Goal: Transaction & Acquisition: Purchase product/service

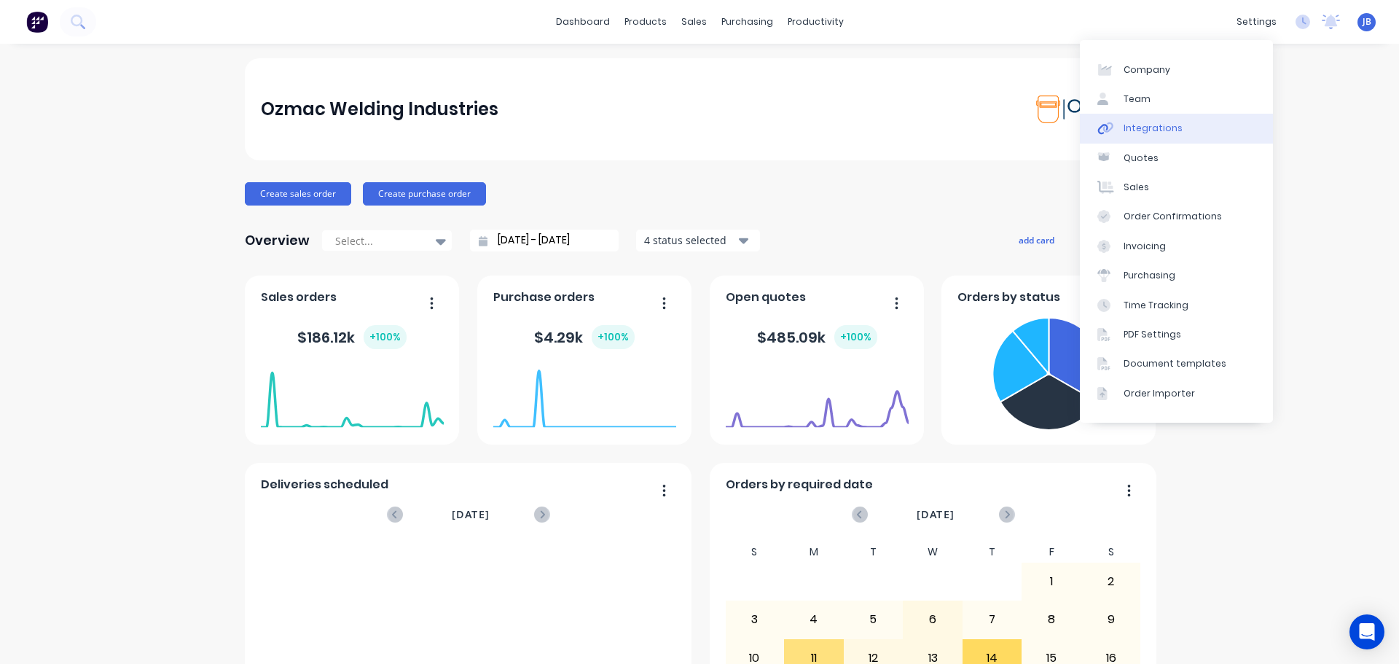
click at [1143, 131] on div "Integrations" at bounding box center [1153, 128] width 59 height 13
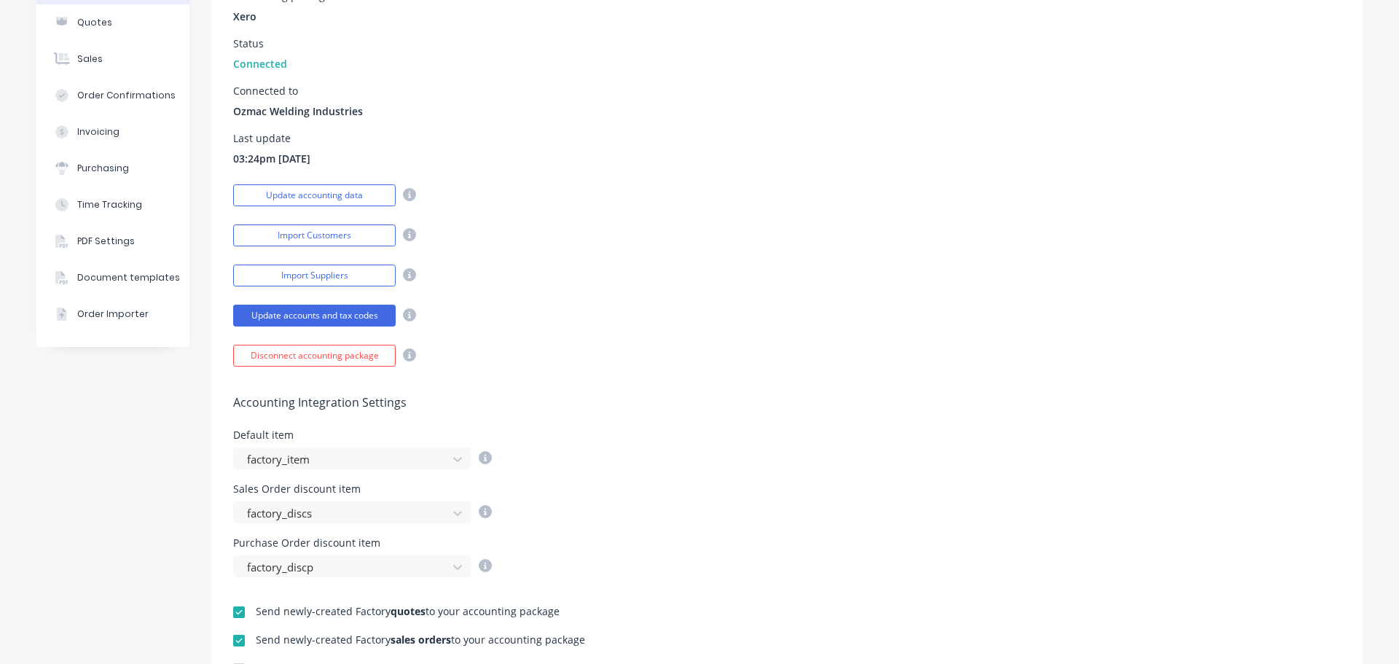
scroll to position [219, 0]
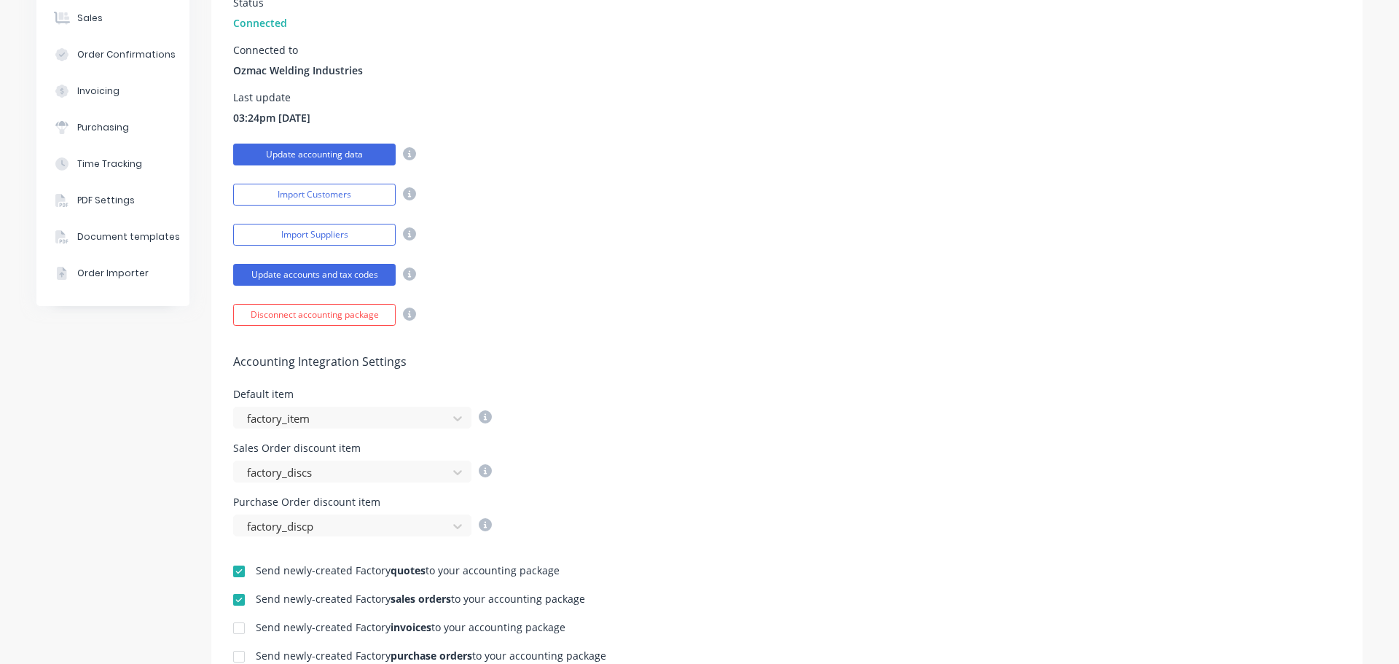
click at [310, 157] on button "Update accounting data" at bounding box center [314, 155] width 162 height 22
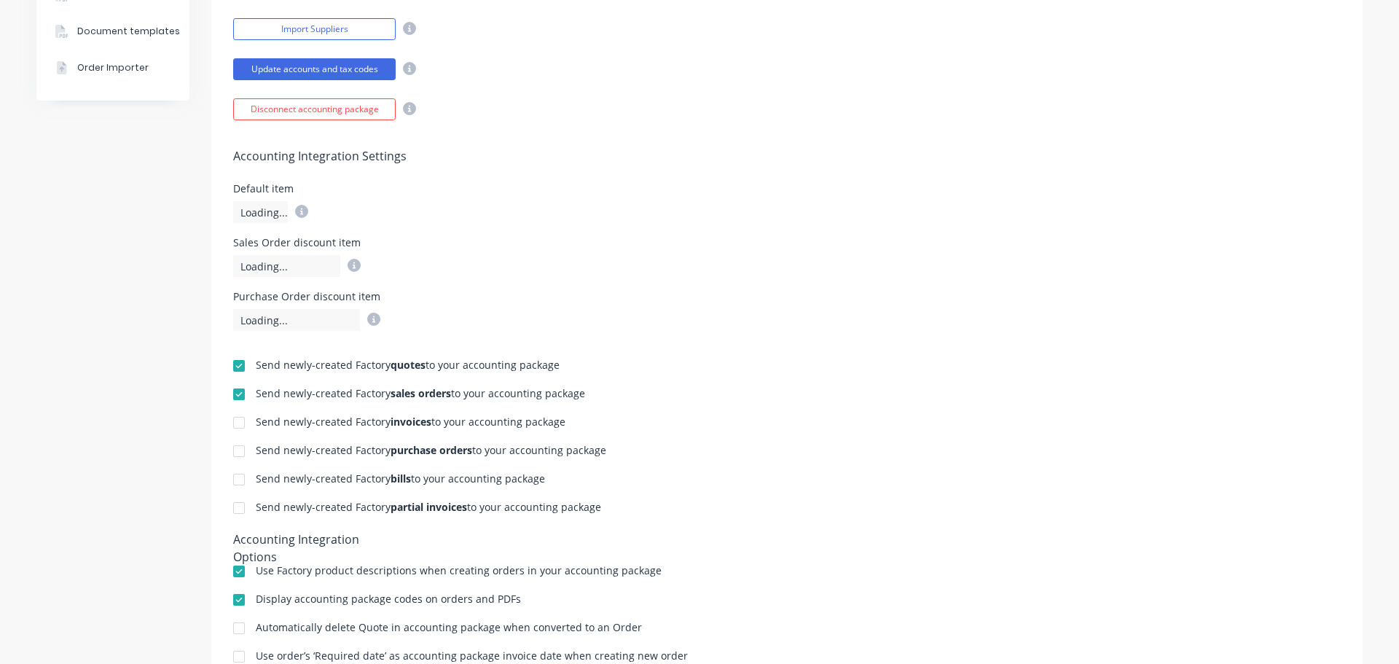
scroll to position [437, 0]
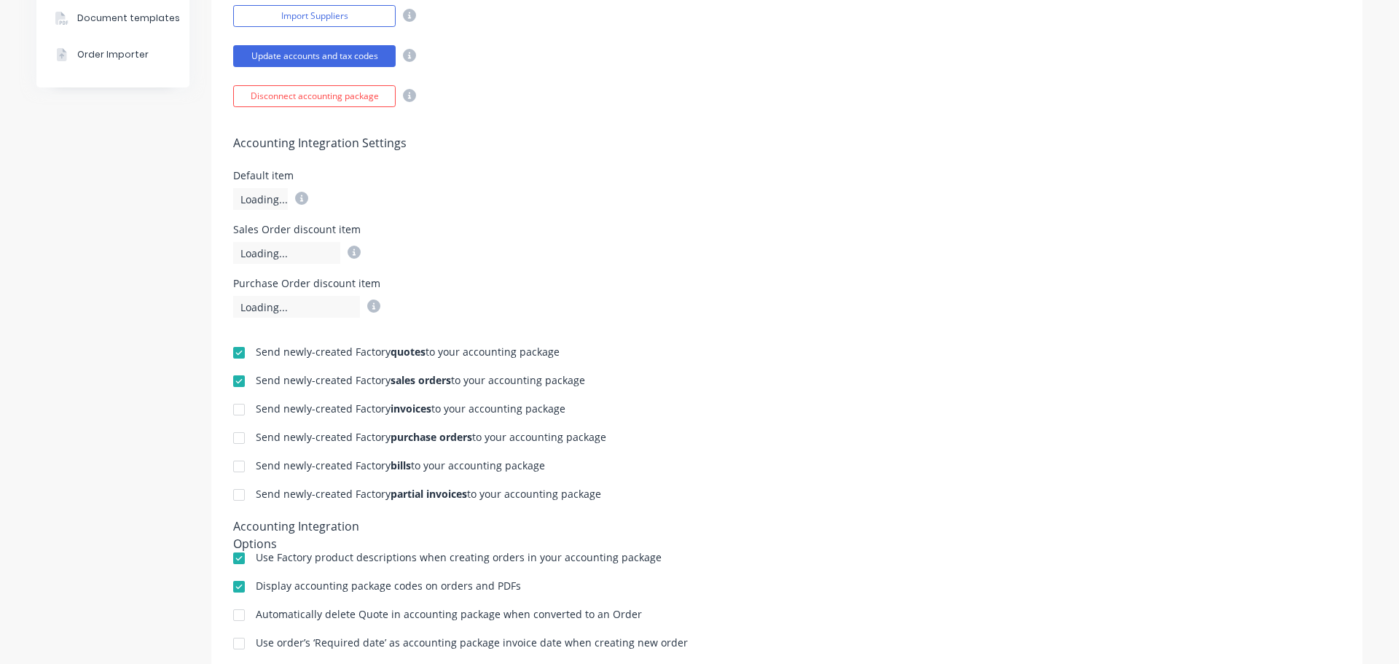
click at [230, 407] on div at bounding box center [238, 409] width 29 height 29
click at [235, 437] on div at bounding box center [238, 437] width 29 height 29
click at [236, 466] on div at bounding box center [238, 466] width 29 height 29
click at [235, 497] on div at bounding box center [238, 494] width 29 height 29
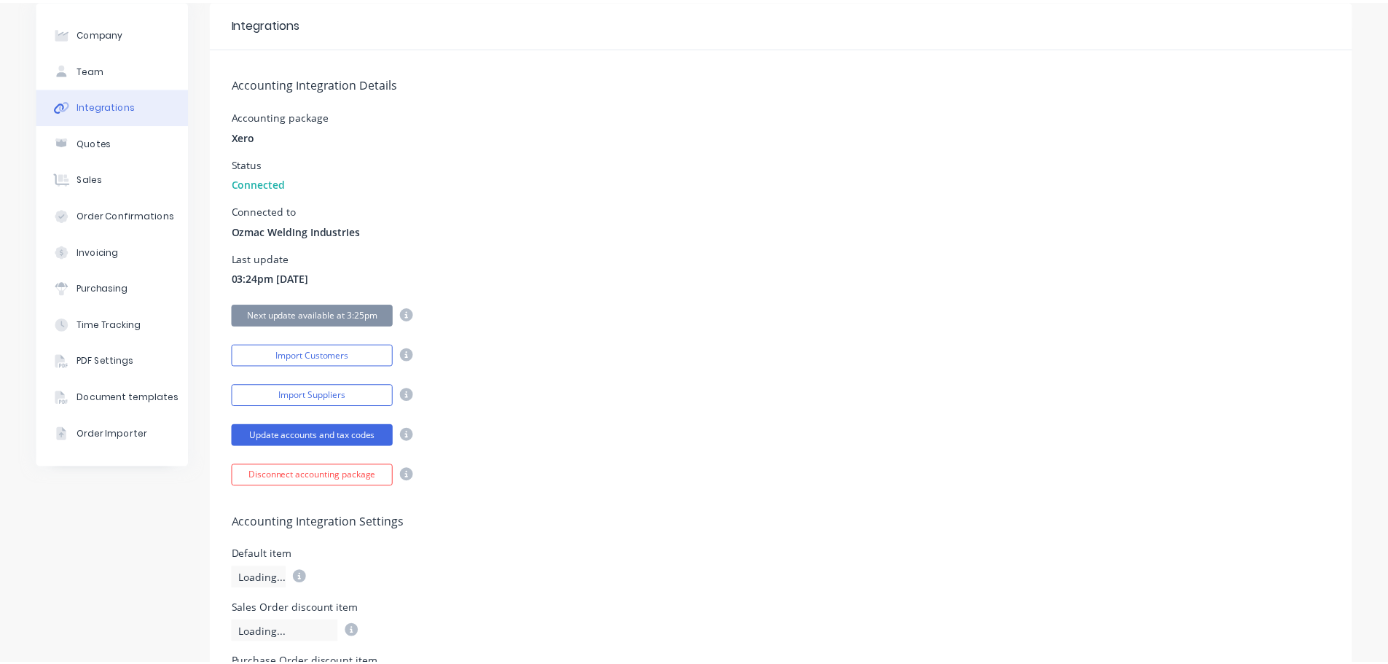
scroll to position [0, 0]
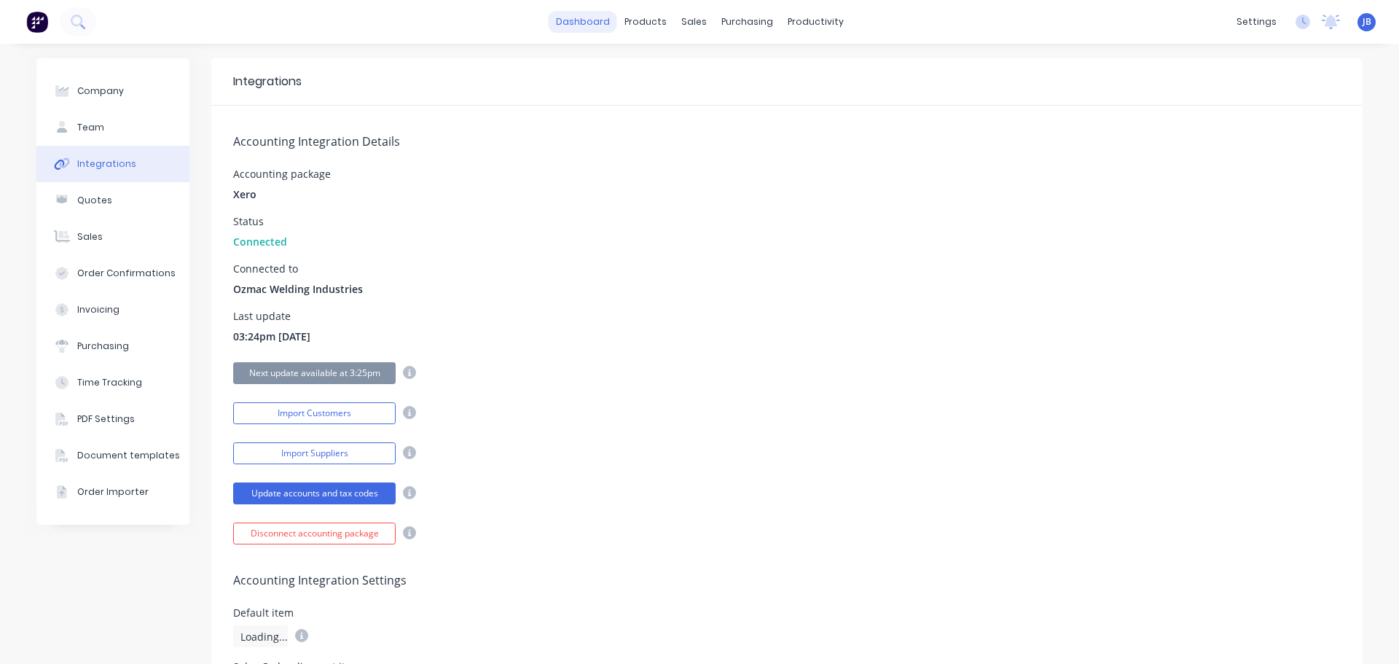
click at [597, 29] on link "dashboard" at bounding box center [583, 22] width 68 height 22
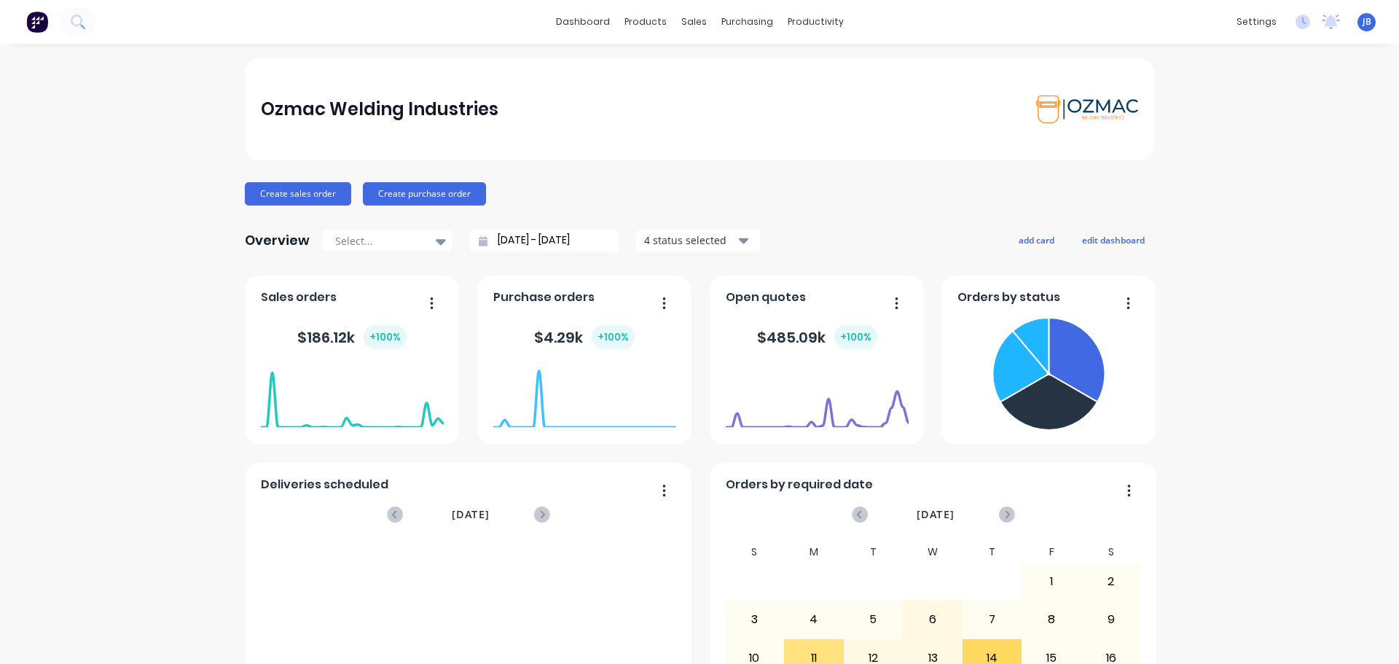
click at [777, 211] on div "Ozmac Welding Industries Create sales order Create purchase order Overview Sele…" at bounding box center [699, 438] width 909 height 761
click at [318, 195] on button "Create sales order" at bounding box center [298, 193] width 106 height 23
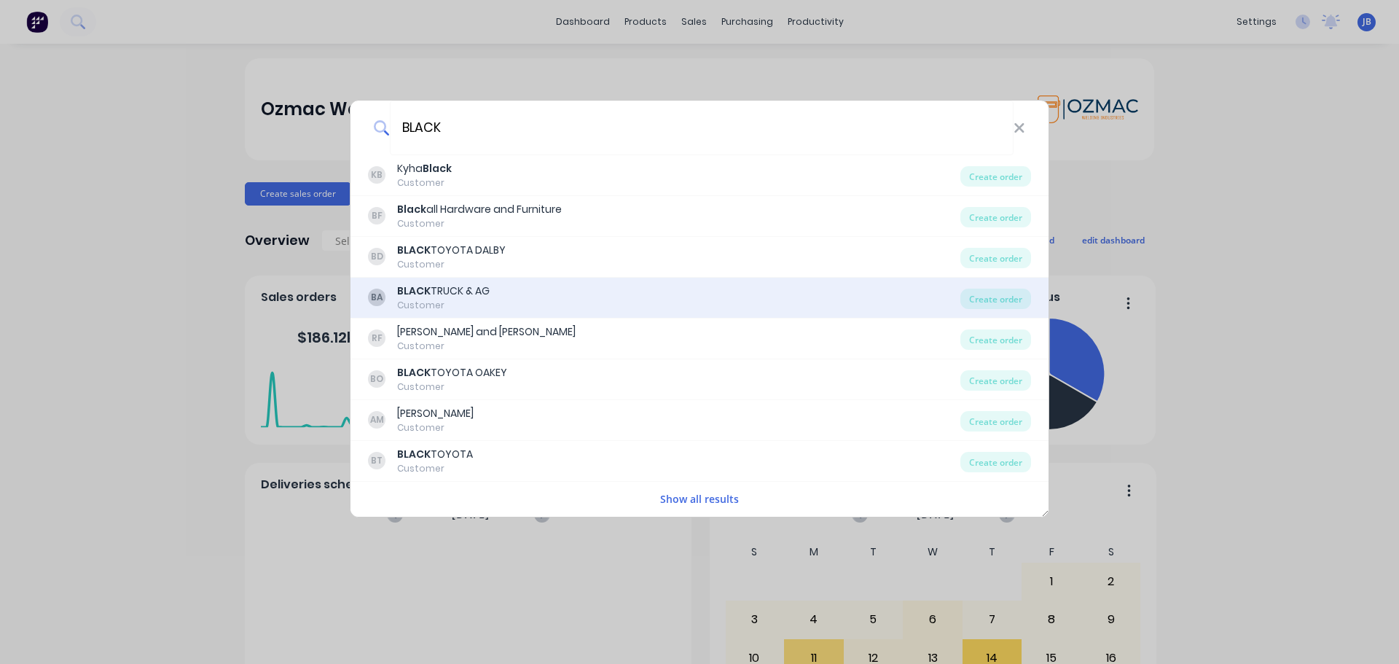
type input "BLACK"
click at [495, 293] on div "BA BLACK TRUCK & AG Customer" at bounding box center [664, 297] width 592 height 28
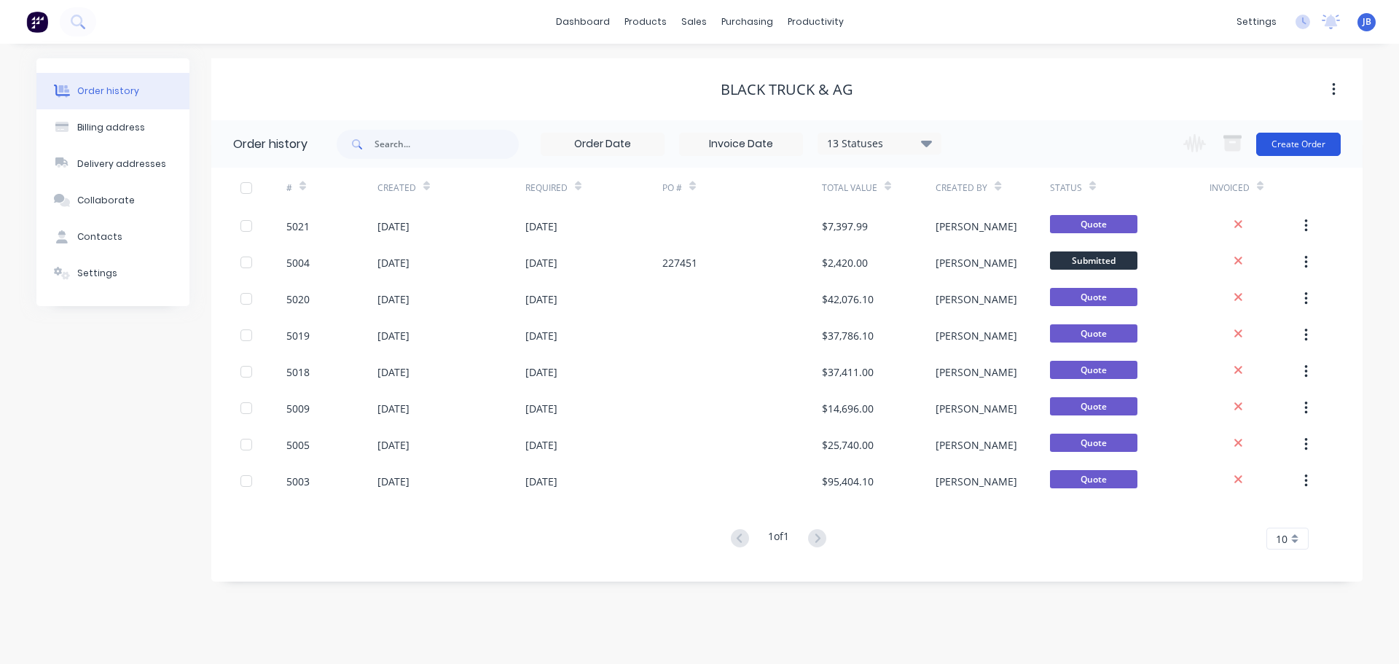
click at [1304, 144] on button "Create Order" at bounding box center [1298, 144] width 85 height 23
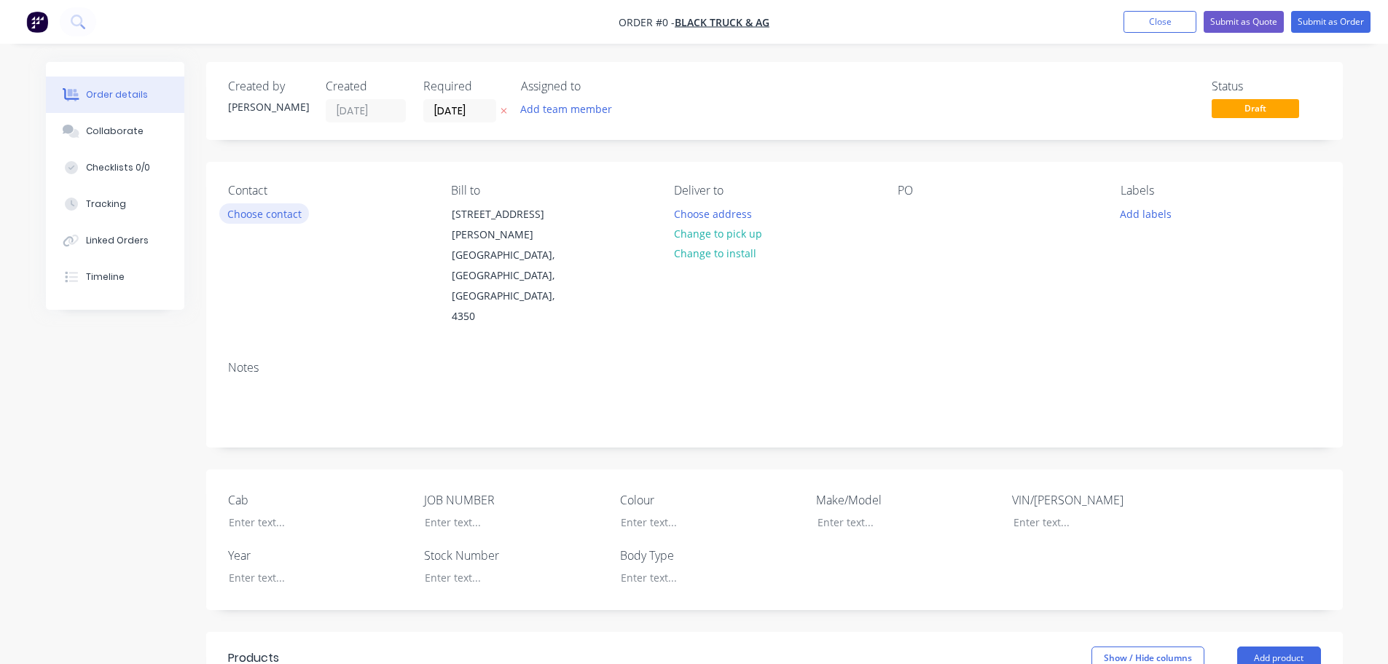
click at [279, 209] on button "Choose contact" at bounding box center [264, 213] width 90 height 20
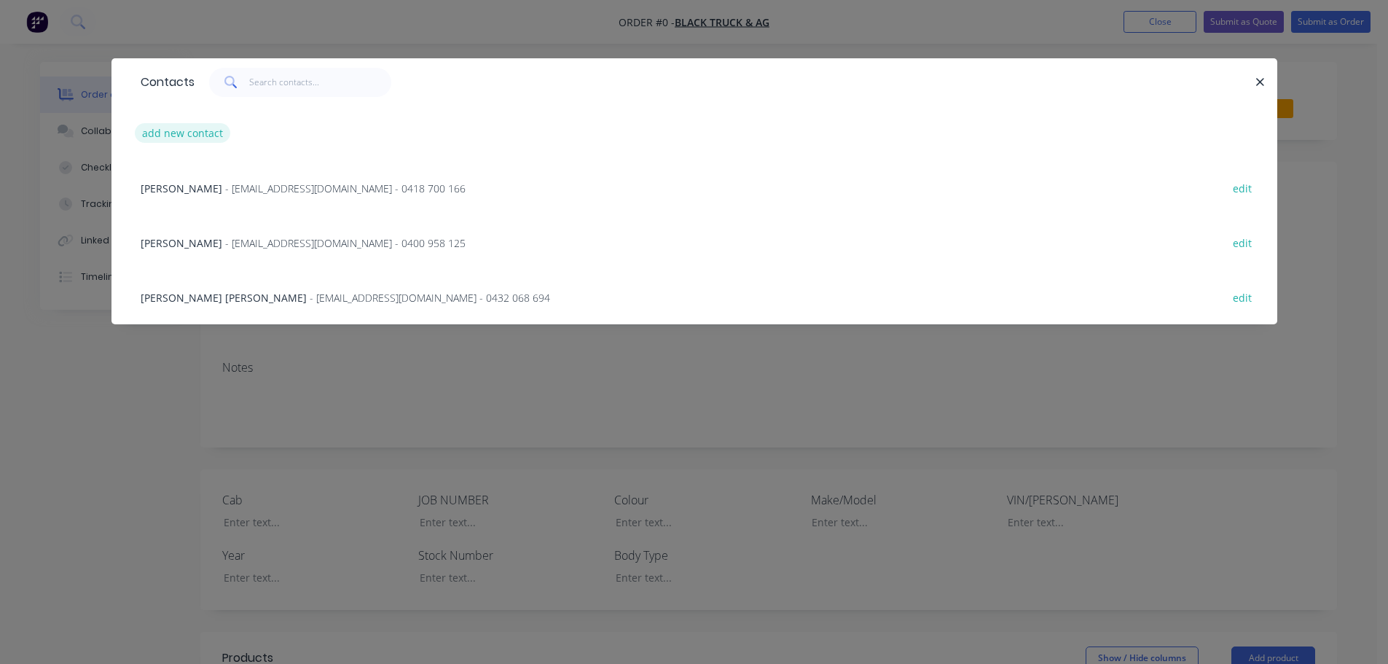
click at [183, 136] on button "add new contact" at bounding box center [183, 133] width 96 height 20
select select "AU"
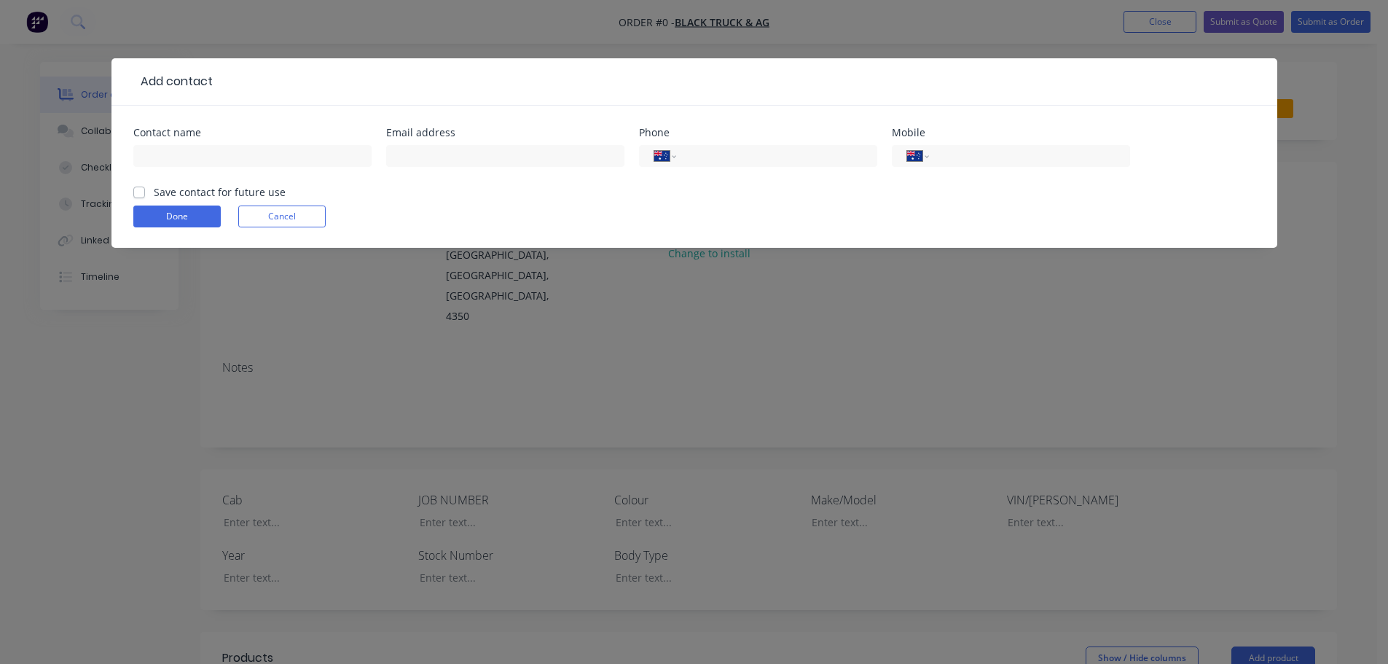
click at [154, 194] on label "Save contact for future use" at bounding box center [220, 191] width 132 height 15
click at [136, 194] on input "Save contact for future use" at bounding box center [139, 191] width 12 height 14
checkbox input "true"
click at [195, 155] on input "text" at bounding box center [252, 156] width 238 height 22
type input "[PERSON_NAME]"
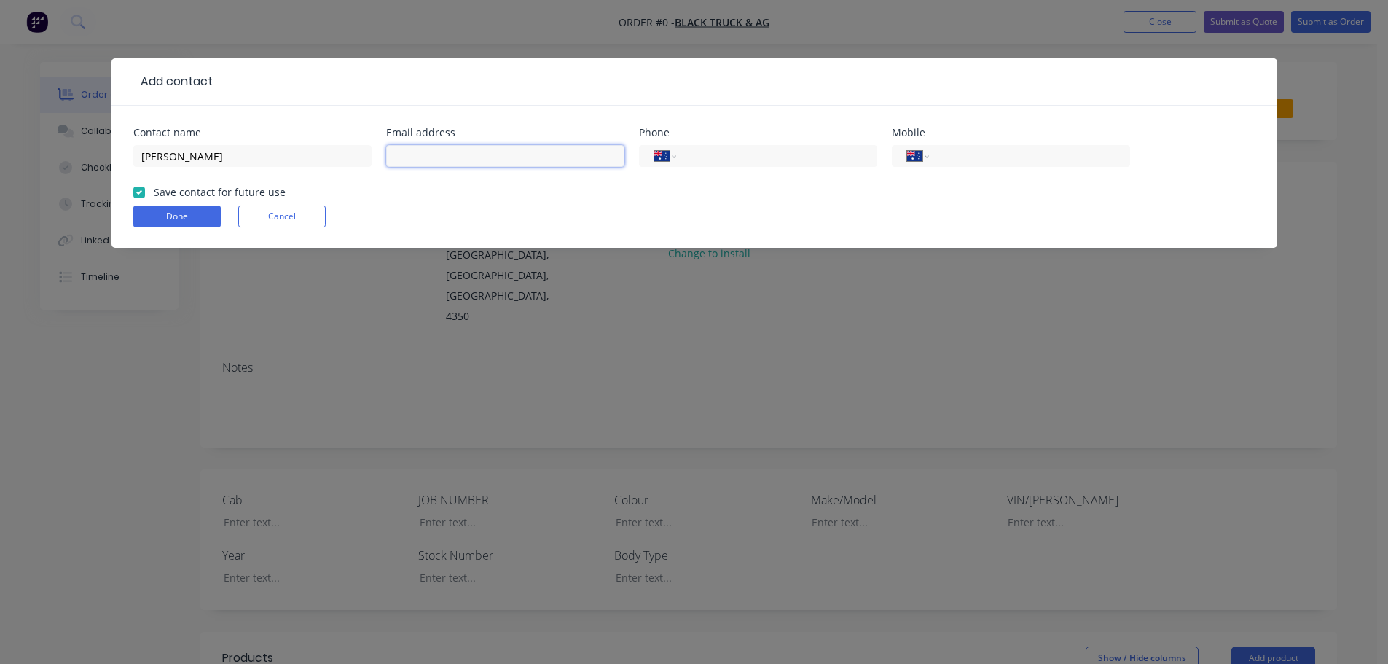
type input "Q"
type input "A"
type input "[EMAIL_ADDRESS][DOMAIN_NAME]"
click at [961, 160] on input "tel" at bounding box center [1026, 156] width 175 height 17
type input "0407 640 380"
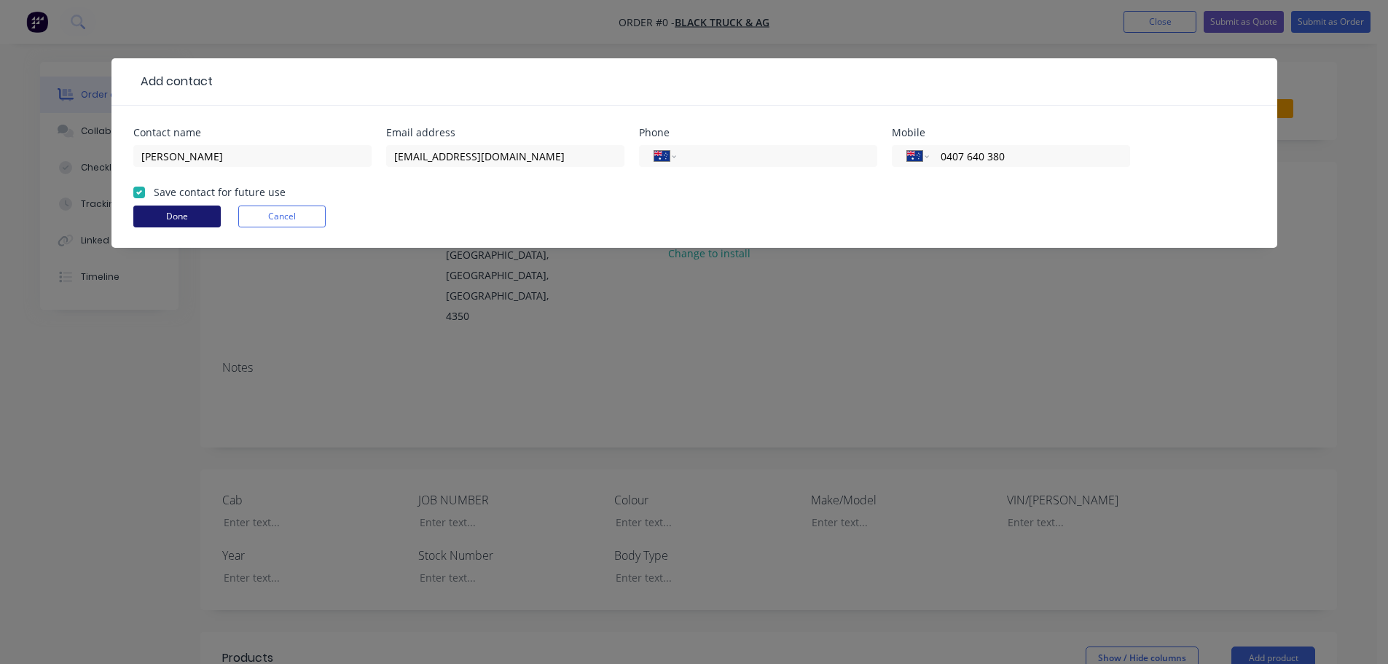
click at [178, 214] on button "Done" at bounding box center [176, 216] width 87 height 22
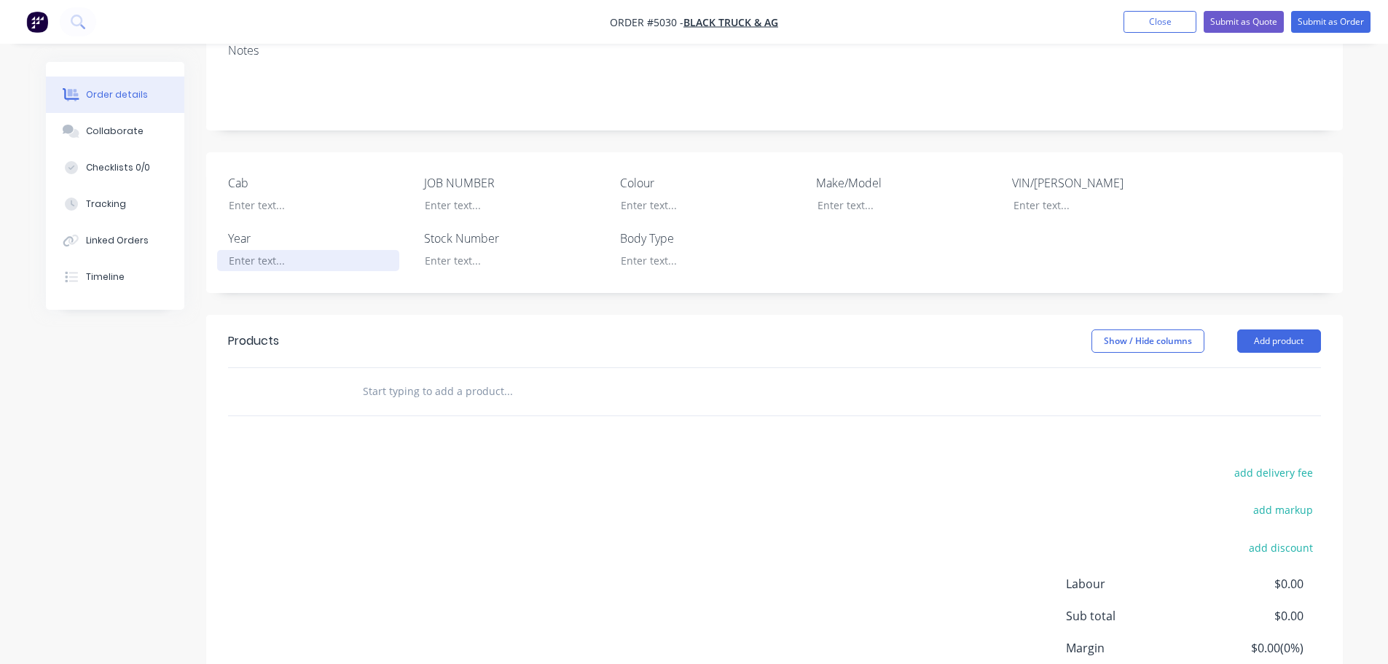
scroll to position [291, 0]
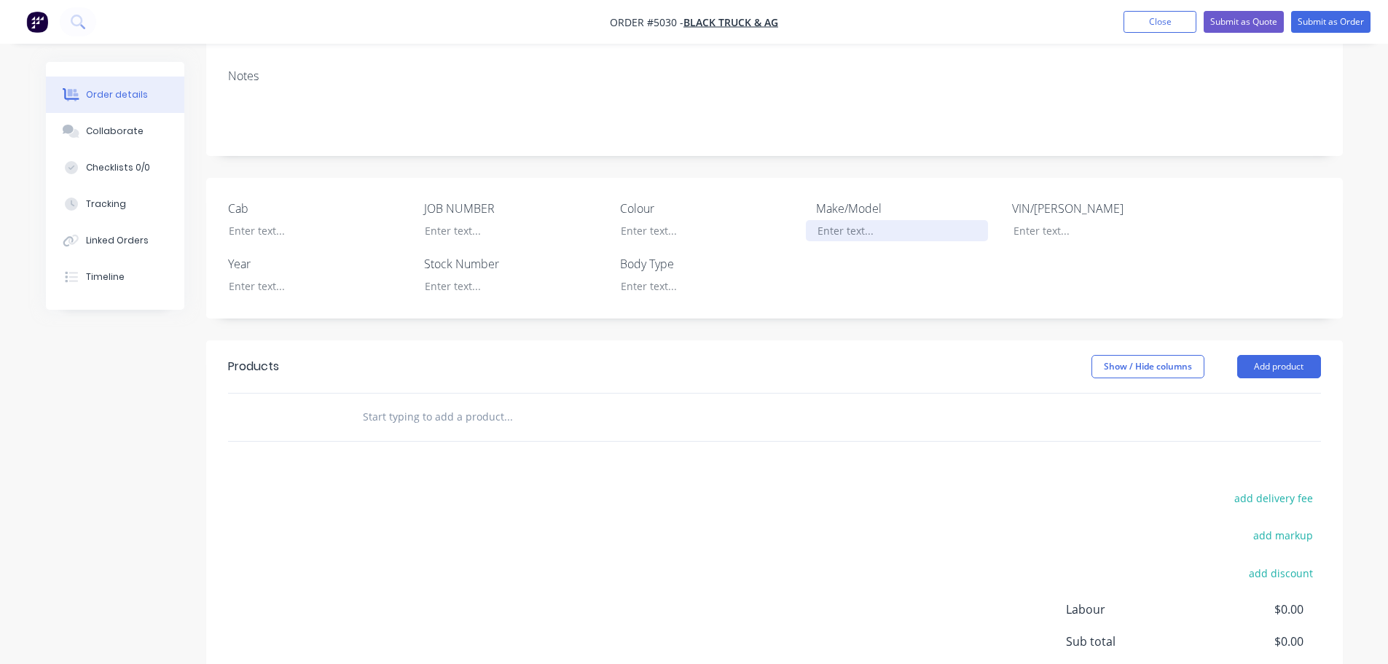
click at [874, 220] on div at bounding box center [897, 230] width 182 height 21
click at [856, 220] on div at bounding box center [897, 230] width 182 height 21
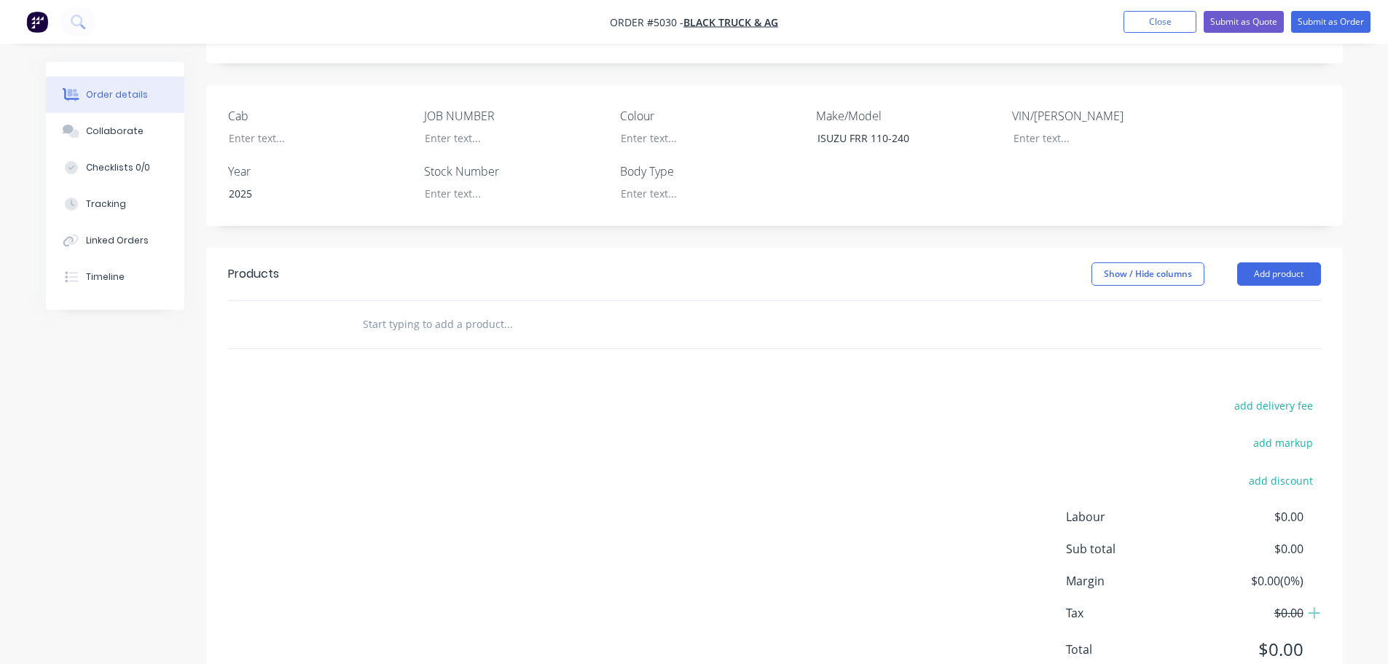
scroll to position [400, 0]
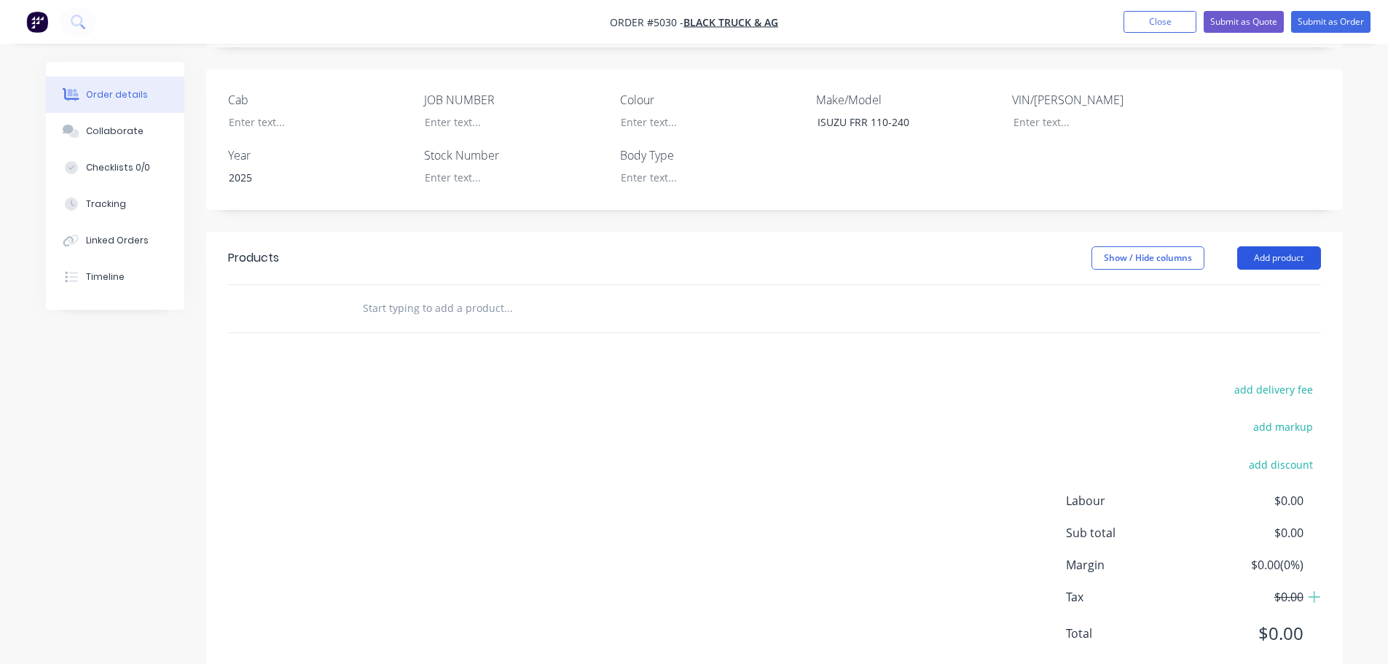
click at [1278, 246] on button "Add product" at bounding box center [1279, 257] width 84 height 23
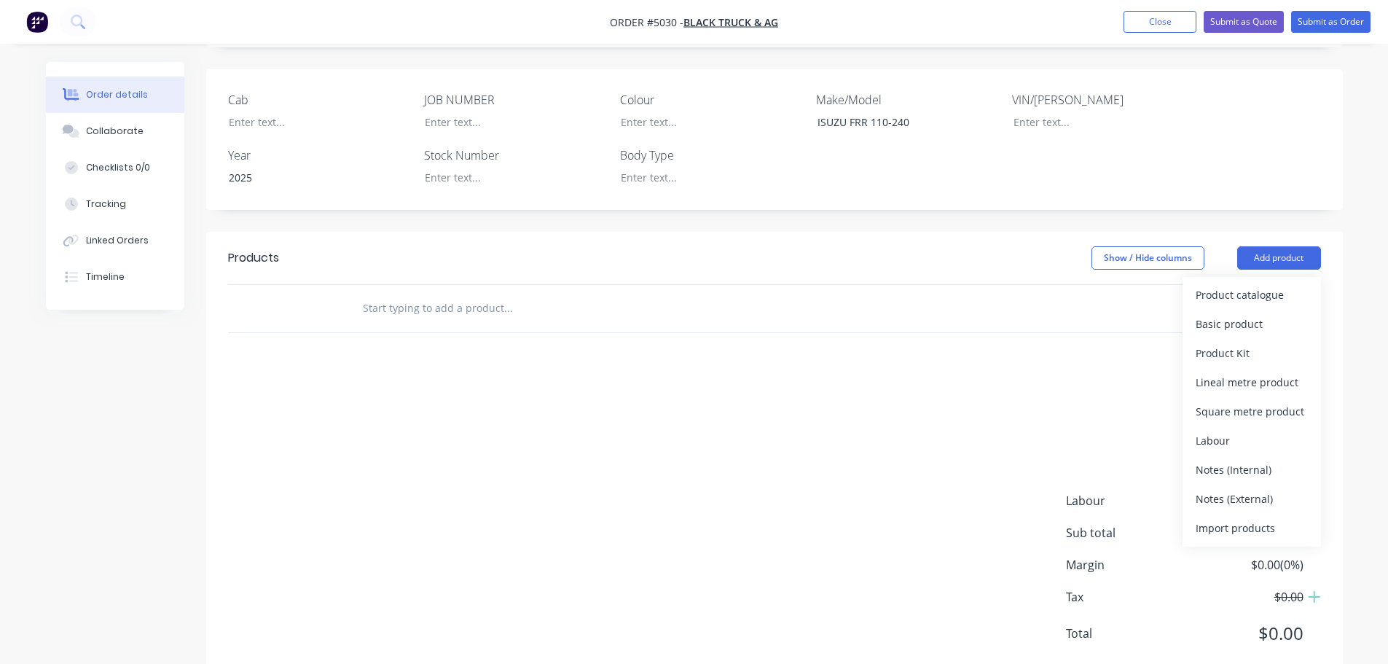
click at [552, 286] on div at bounding box center [607, 308] width 525 height 47
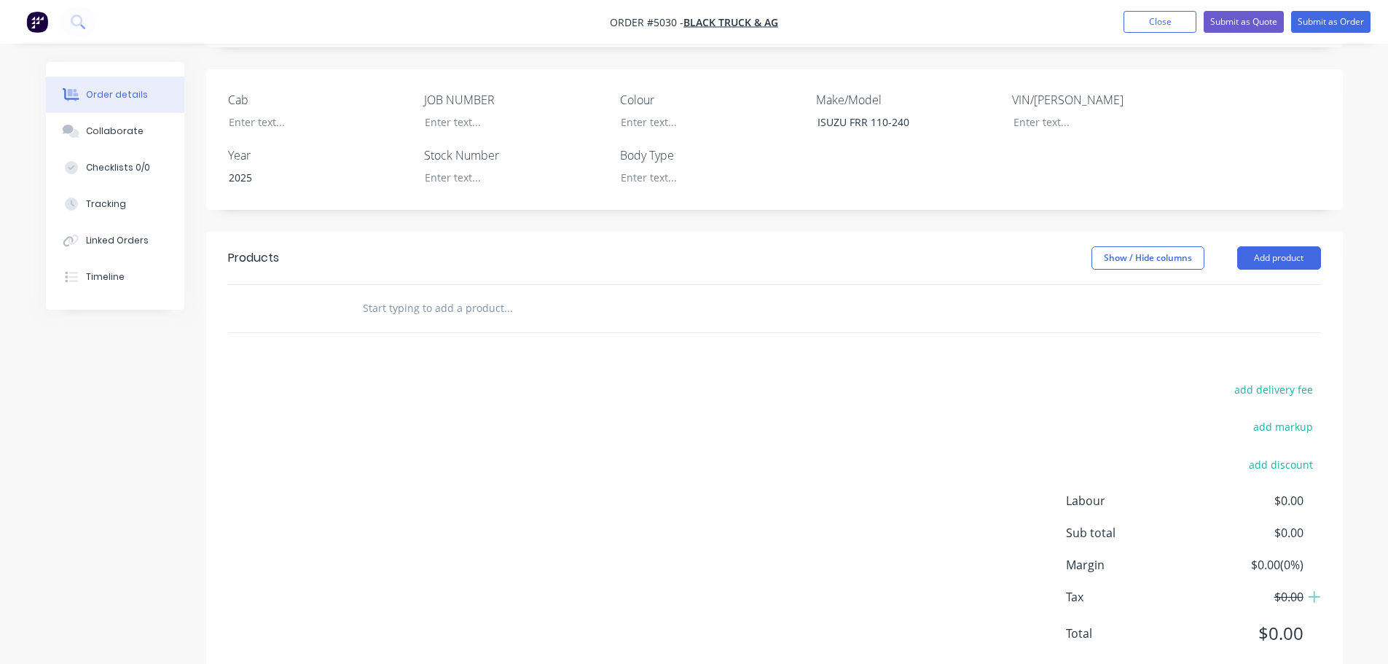
click at [479, 294] on input "text" at bounding box center [507, 308] width 291 height 29
type input "S"
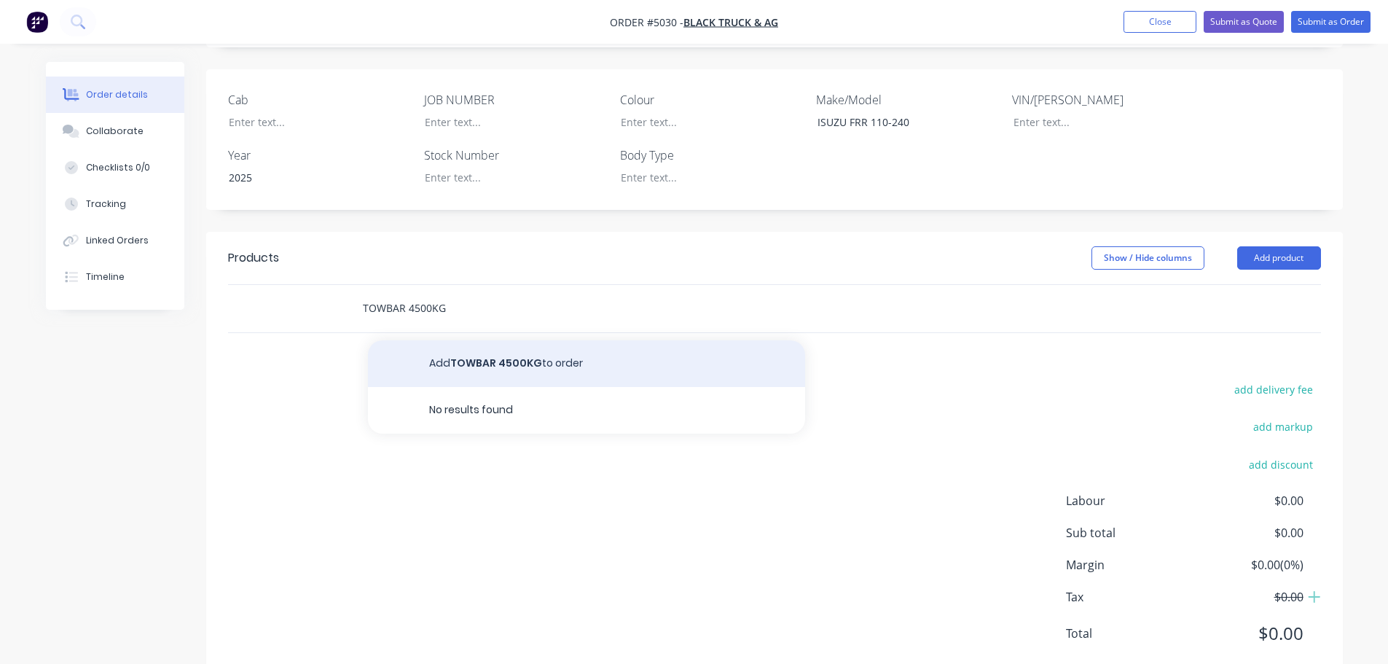
type input "TOWBAR 4500KG"
click at [499, 340] on button "Add TOWBAR 4500KG to order" at bounding box center [586, 363] width 437 height 47
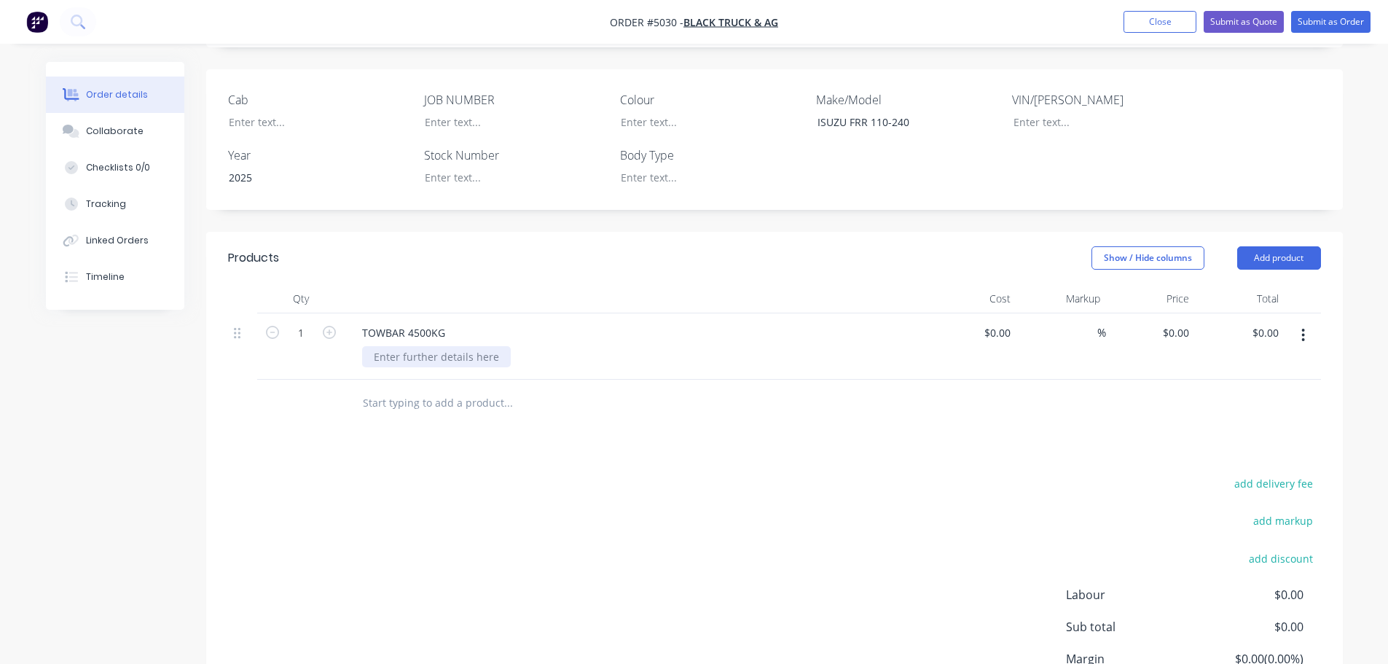
click at [468, 346] on div at bounding box center [436, 356] width 149 height 21
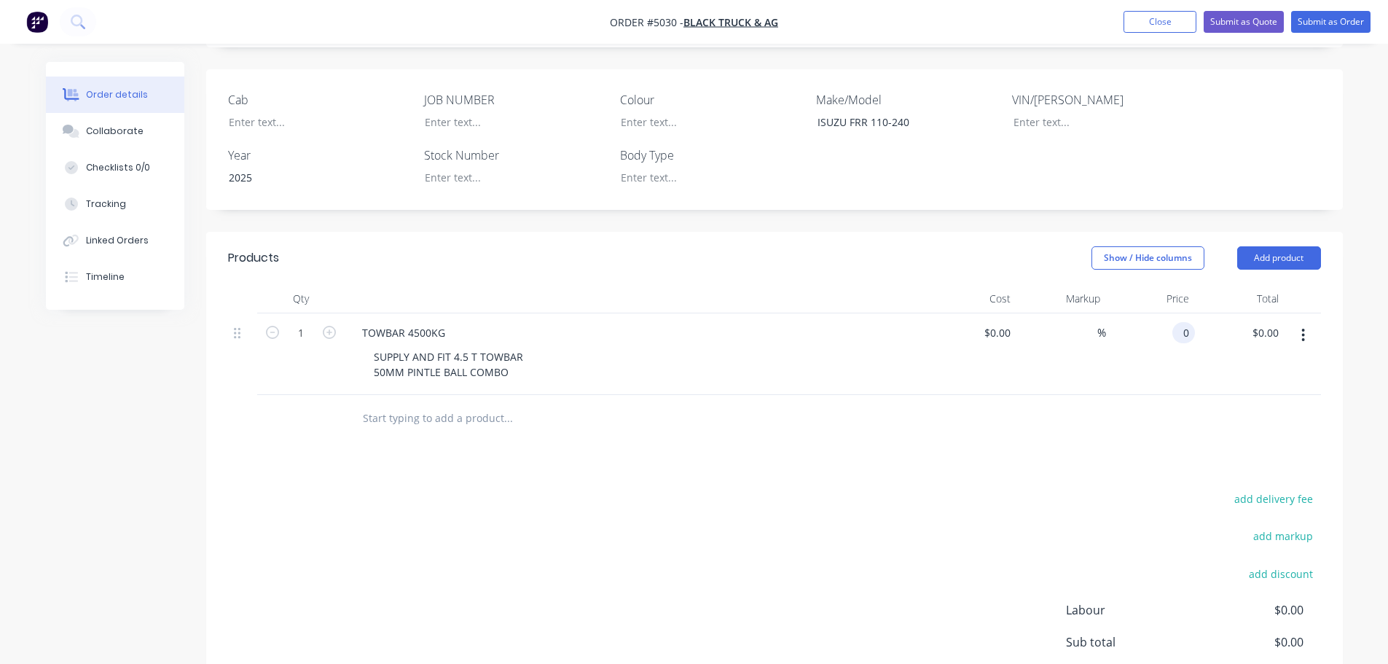
click at [1176, 322] on div "0 0" at bounding box center [1183, 332] width 23 height 21
type input "$2,850.00"
click at [1099, 395] on div at bounding box center [774, 418] width 1093 height 47
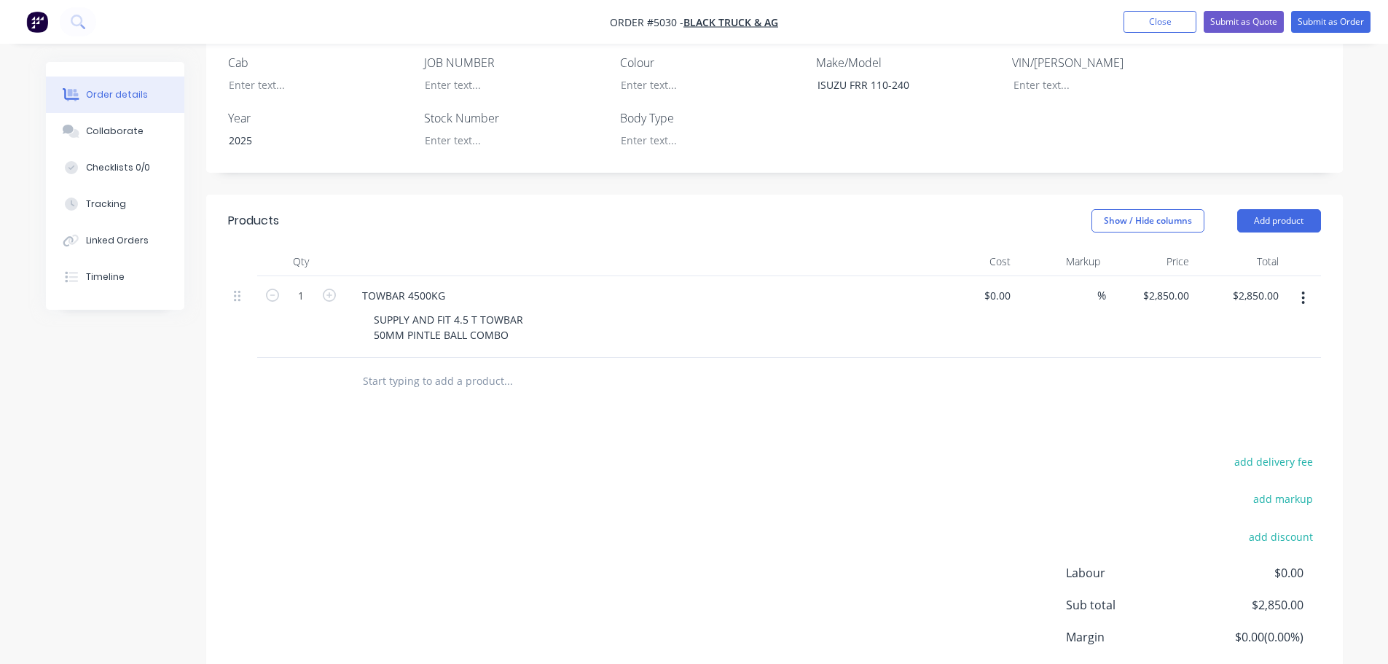
scroll to position [473, 0]
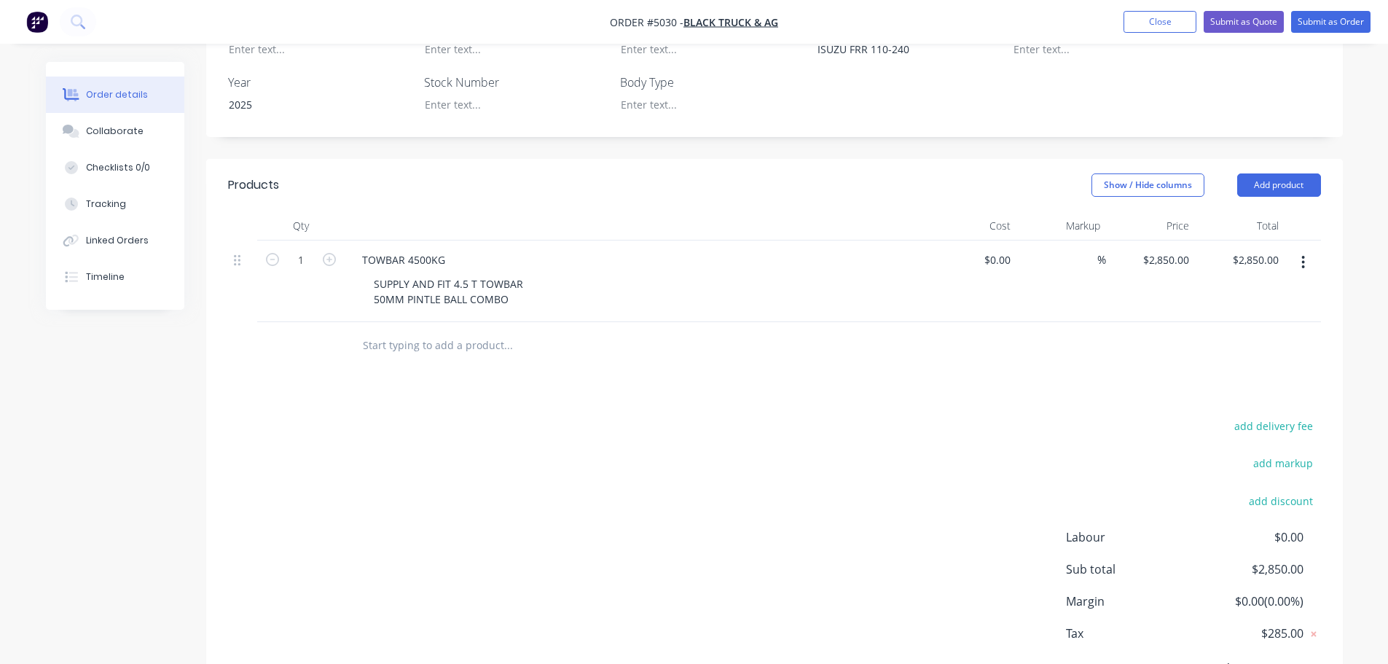
click at [479, 331] on input "text" at bounding box center [507, 345] width 291 height 29
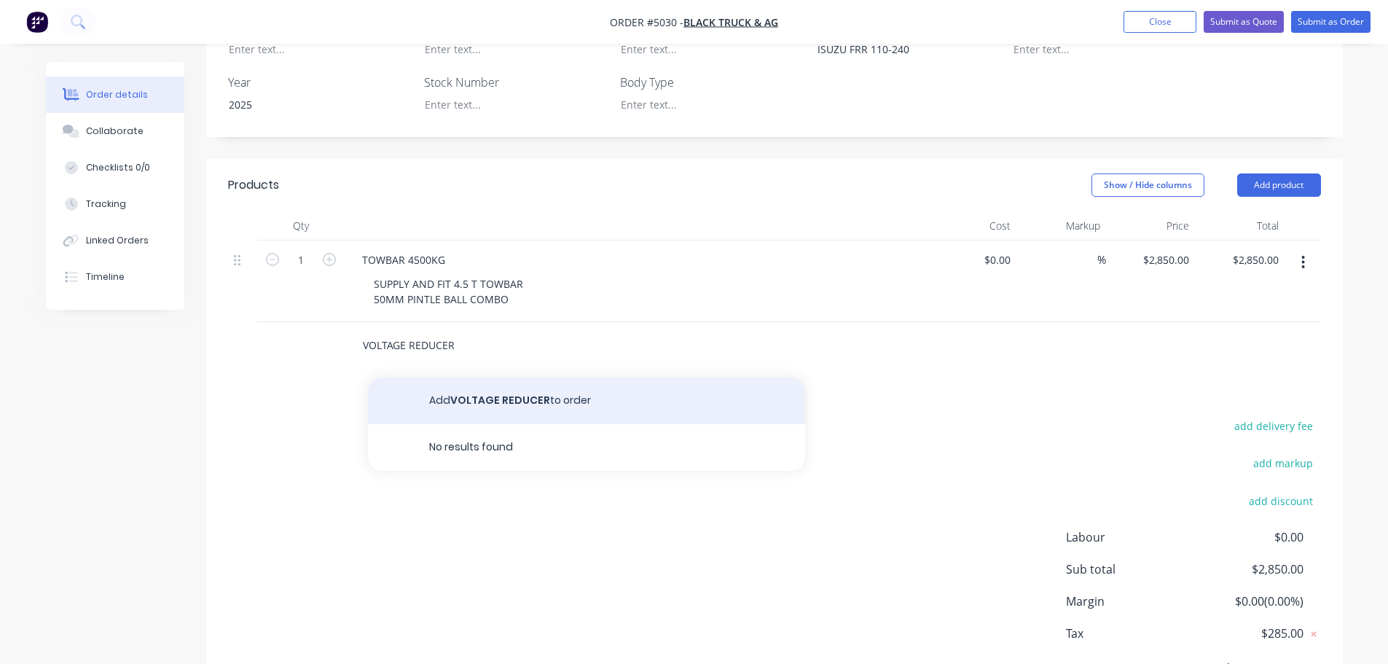
type input "VOLTAGE REDUCER"
click at [493, 377] on button "Add VOLTAGE REDUCER to order" at bounding box center [586, 400] width 437 height 47
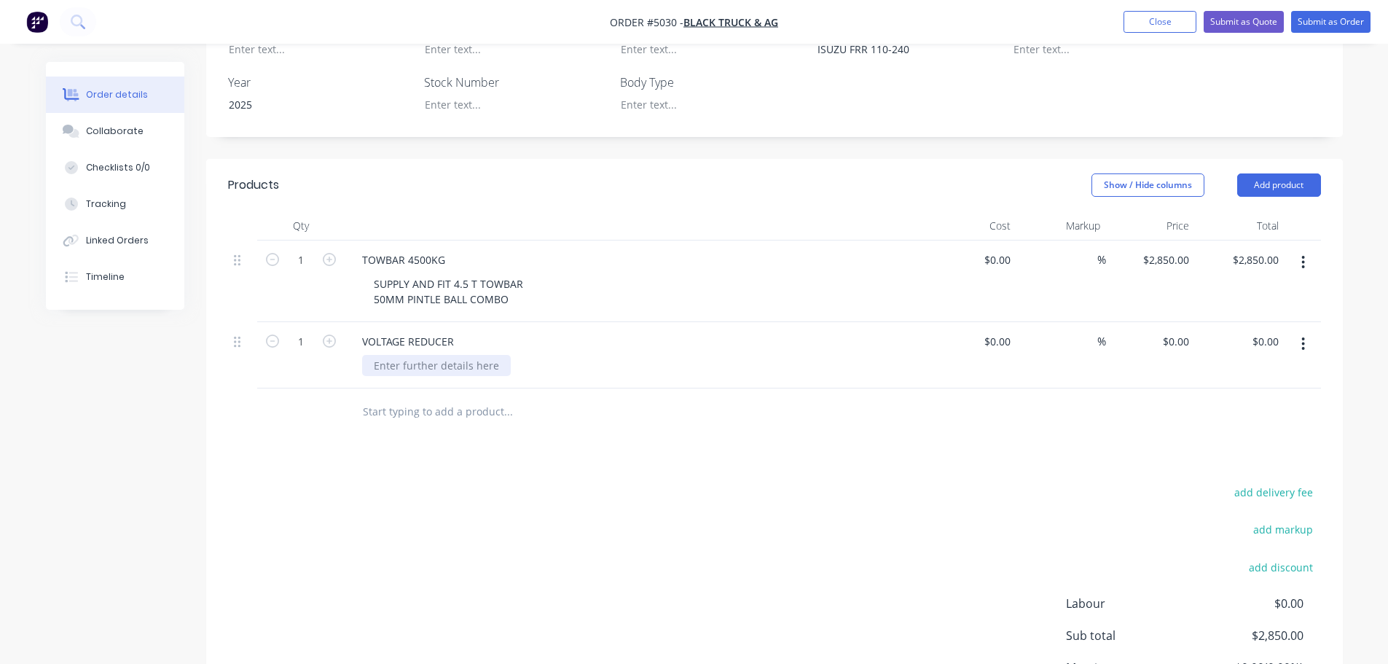
click at [474, 355] on div at bounding box center [436, 365] width 149 height 21
click at [1187, 331] on input "0" at bounding box center [1178, 341] width 34 height 21
type input "$850.00"
click at [464, 397] on input "text" at bounding box center [507, 411] width 291 height 29
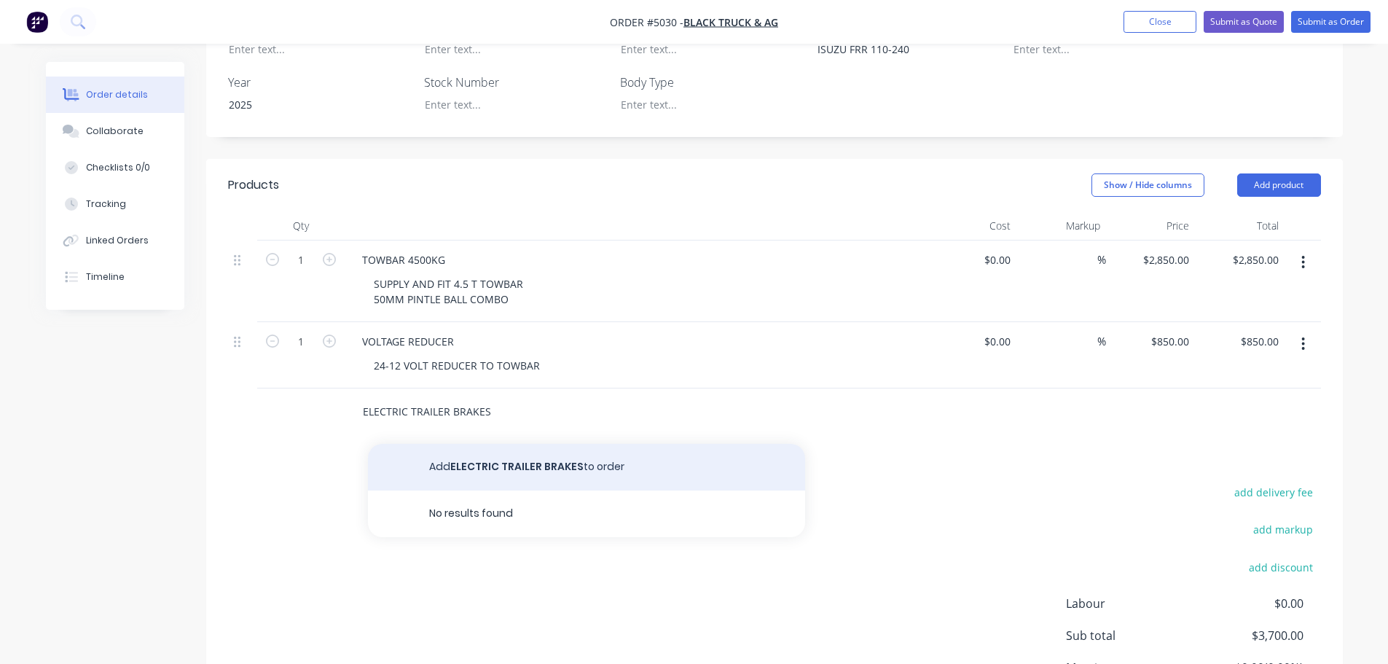
type input "ELECTRIC TRAILER BRAKES"
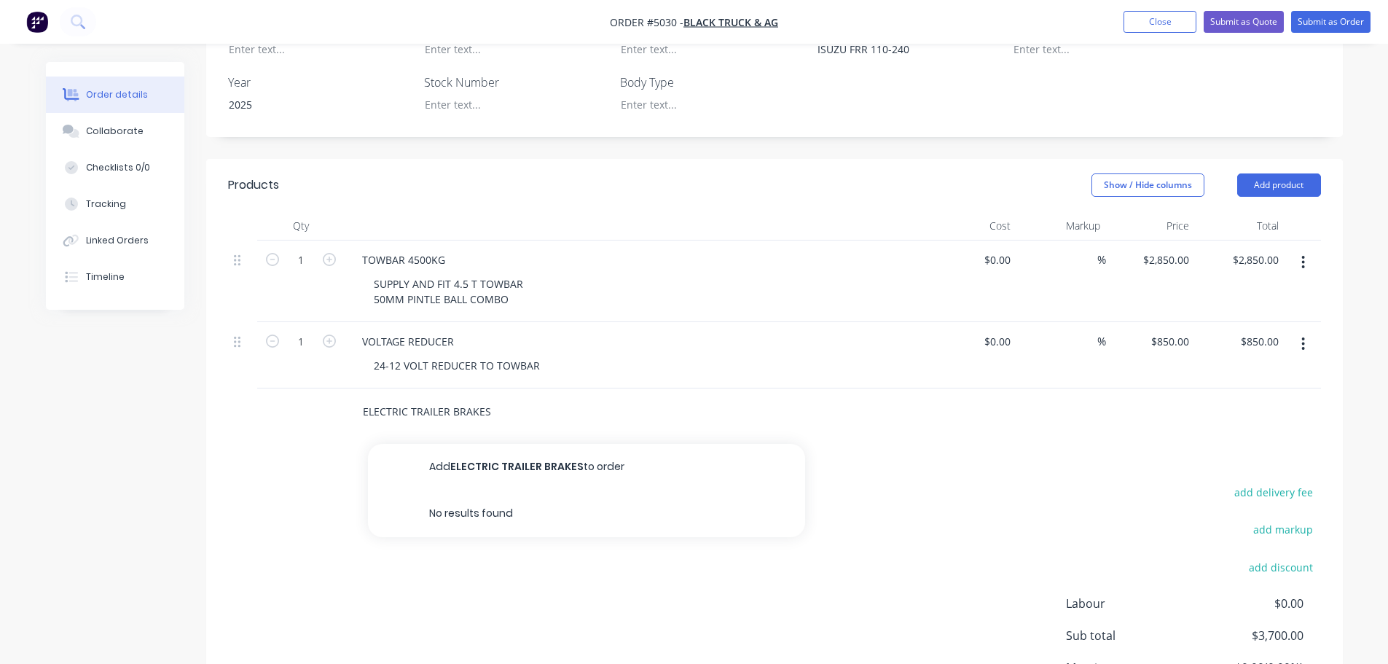
drag, startPoint x: 466, startPoint y: 434, endPoint x: 466, endPoint y: 425, distance: 8.7
click at [466, 444] on button "Add ELECTRIC TRAILER BRAKES to order" at bounding box center [586, 467] width 437 height 47
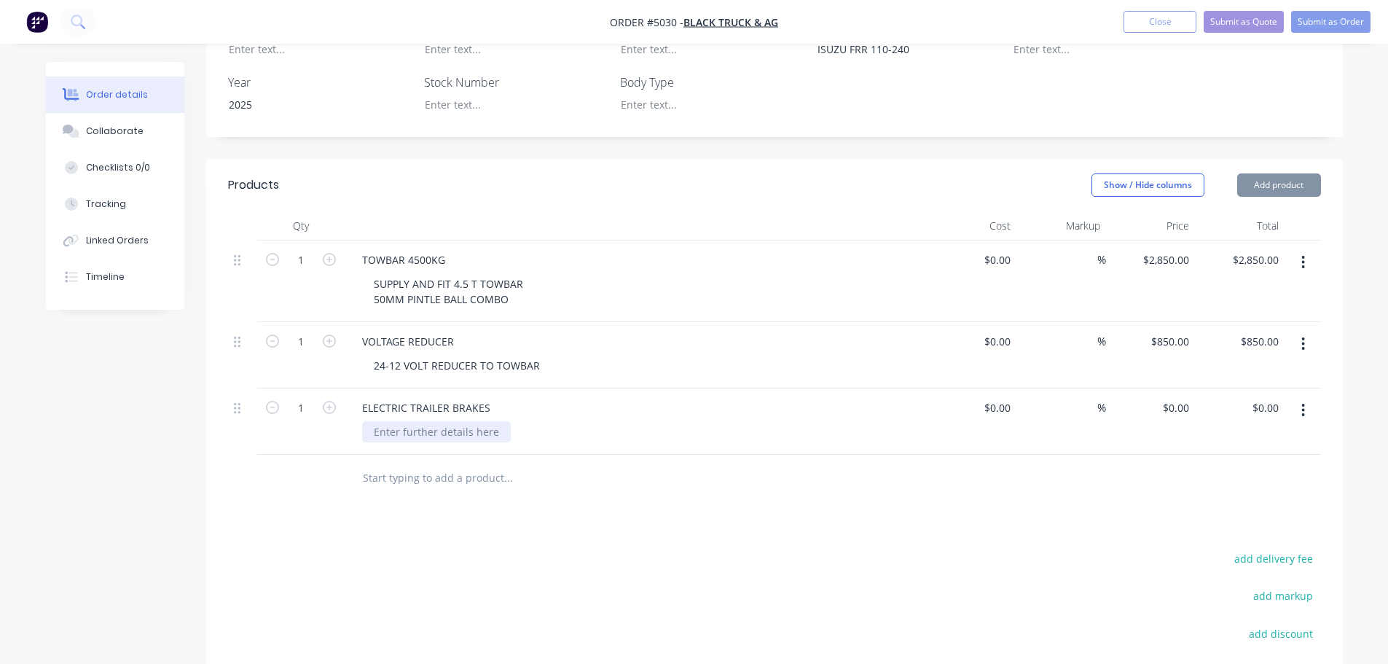
click at [448, 421] on div at bounding box center [436, 431] width 149 height 21
click at [623, 421] on div "RED ARC TOW PRO" at bounding box center [642, 431] width 560 height 21
click at [1172, 388] on div "0 $0.00" at bounding box center [1151, 421] width 90 height 66
type input "$900.00"
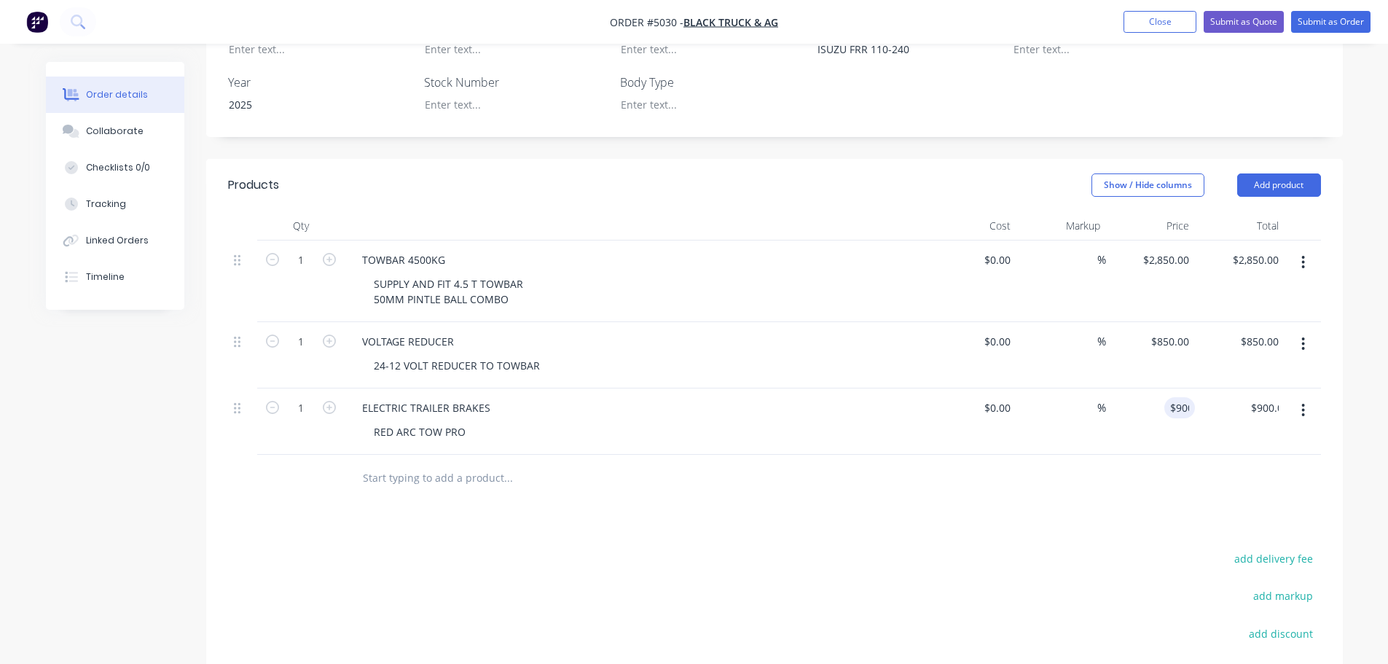
click at [1035, 477] on div "Products Show / Hide columns Add product Qty Cost Markup Price Total 1 TOWBAR 4…" at bounding box center [774, 505] width 1137 height 693
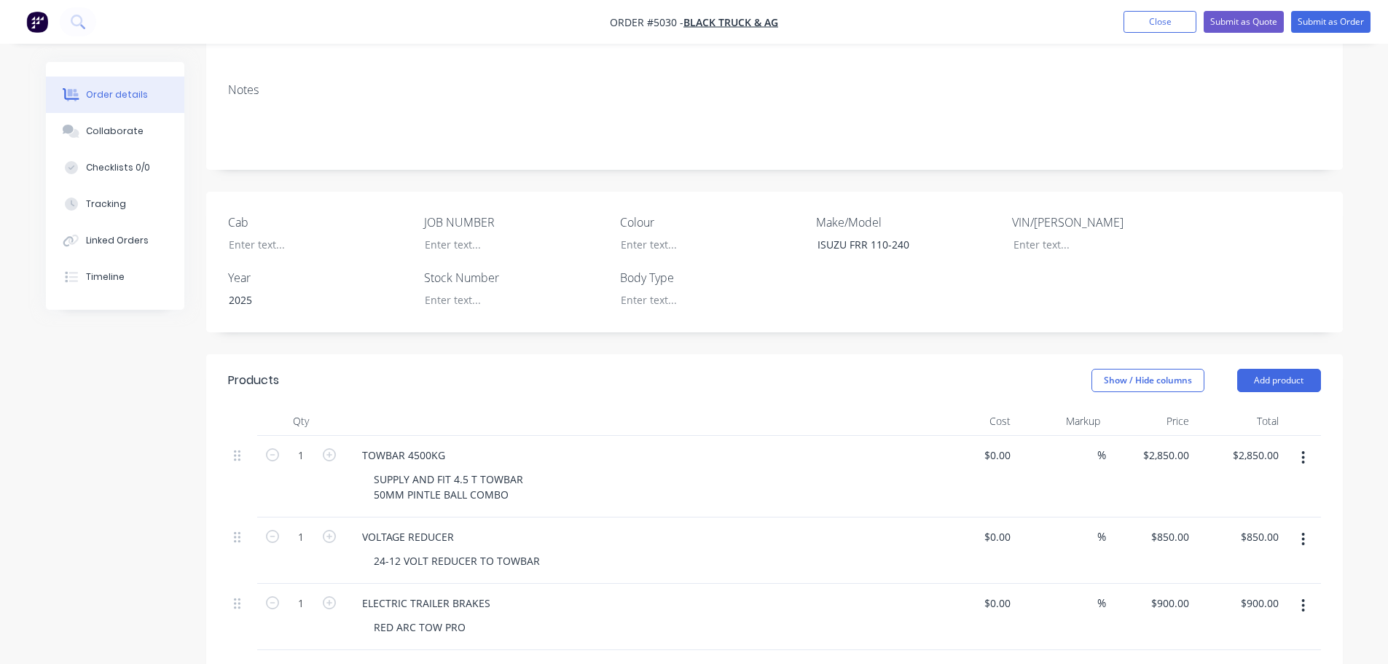
scroll to position [0, 0]
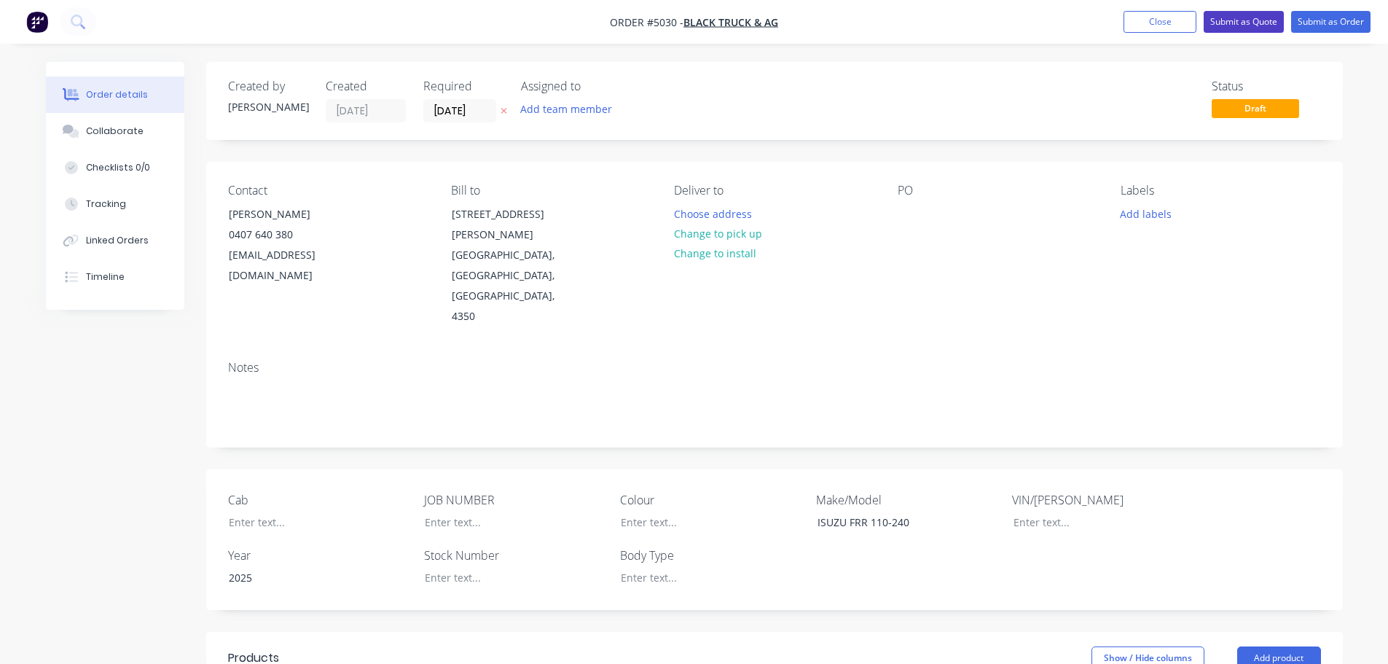
click at [1234, 15] on button "Submit as Quote" at bounding box center [1244, 22] width 80 height 22
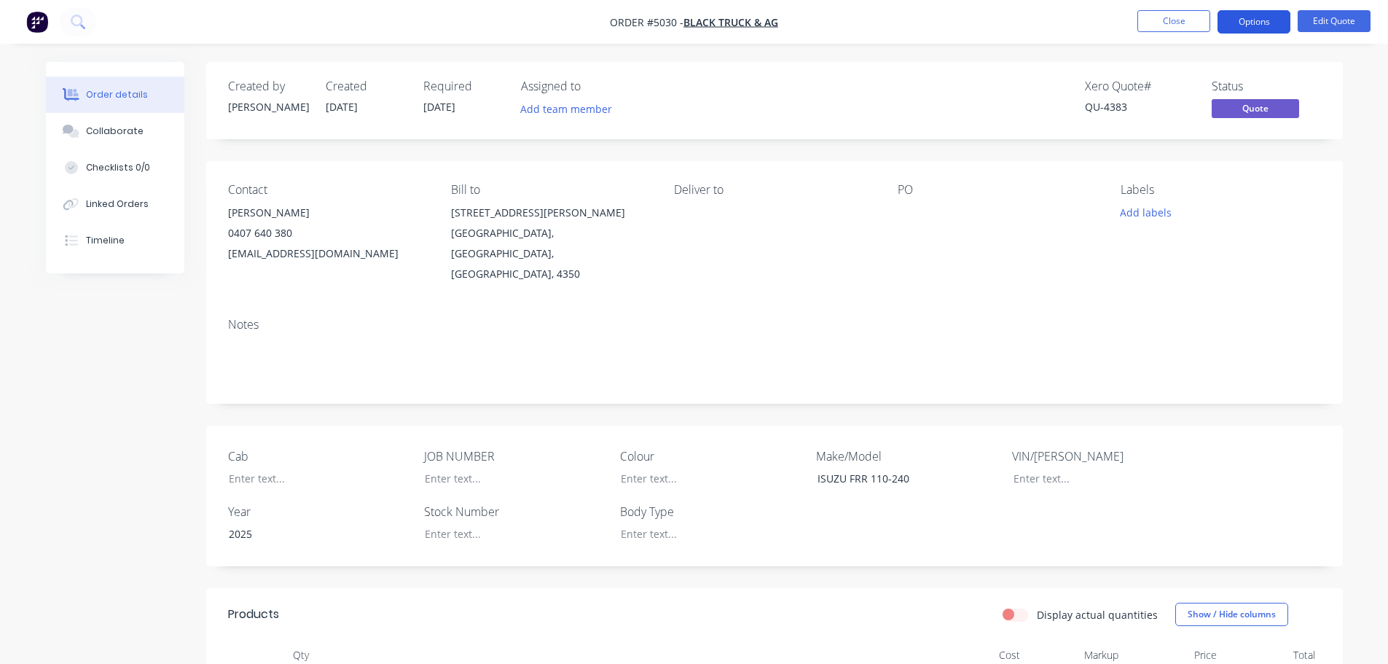
click at [1262, 19] on button "Options" at bounding box center [1254, 21] width 73 height 23
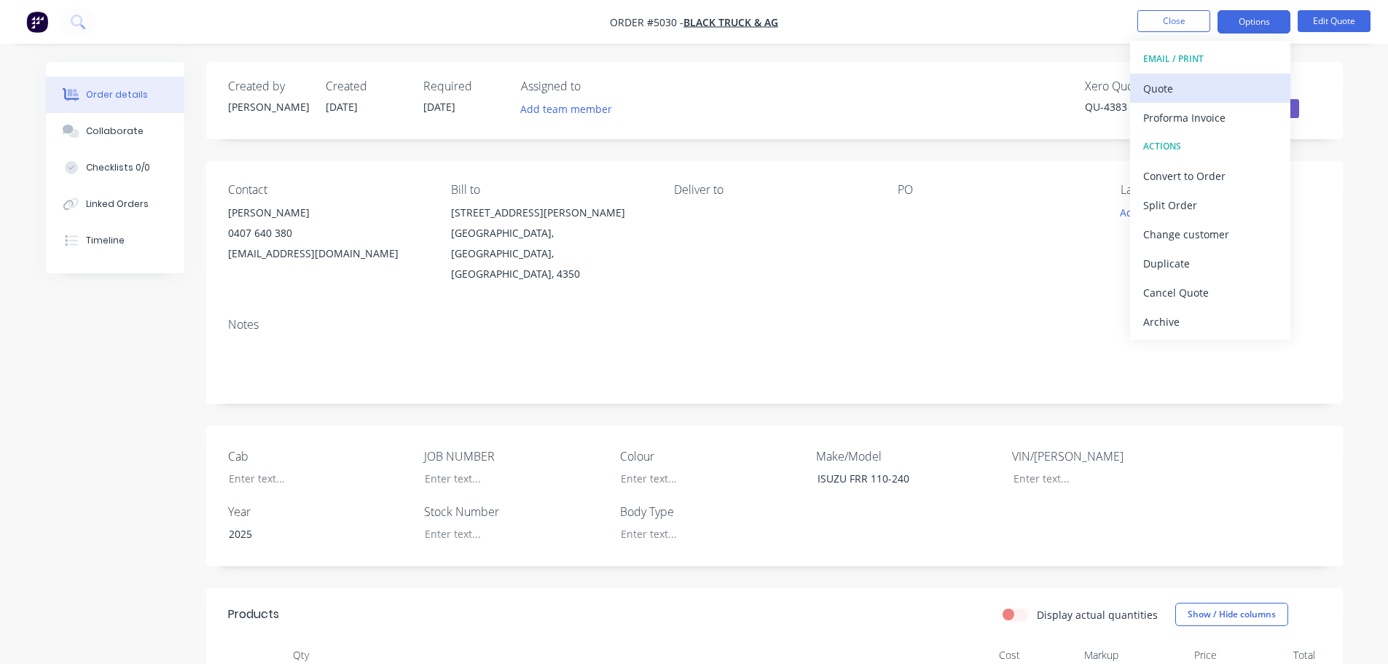
click at [1198, 83] on div "Quote" at bounding box center [1210, 88] width 134 height 21
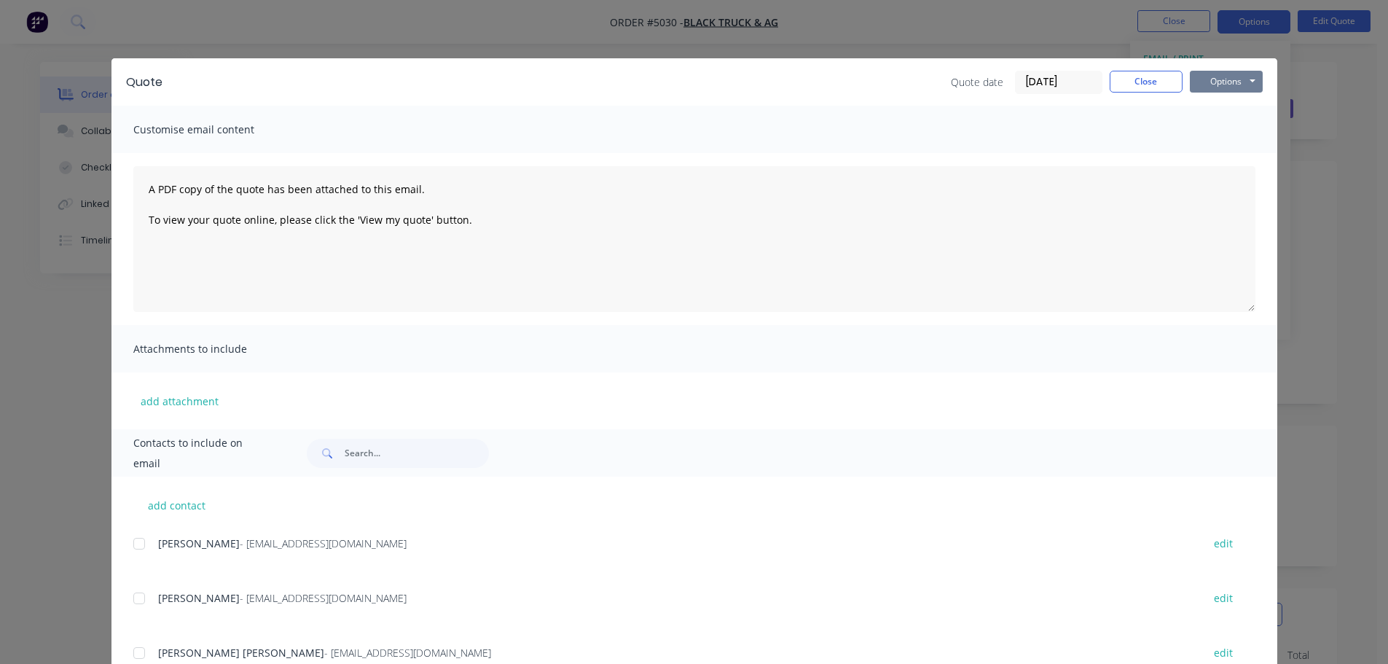
click at [1223, 79] on button "Options" at bounding box center [1226, 82] width 73 height 22
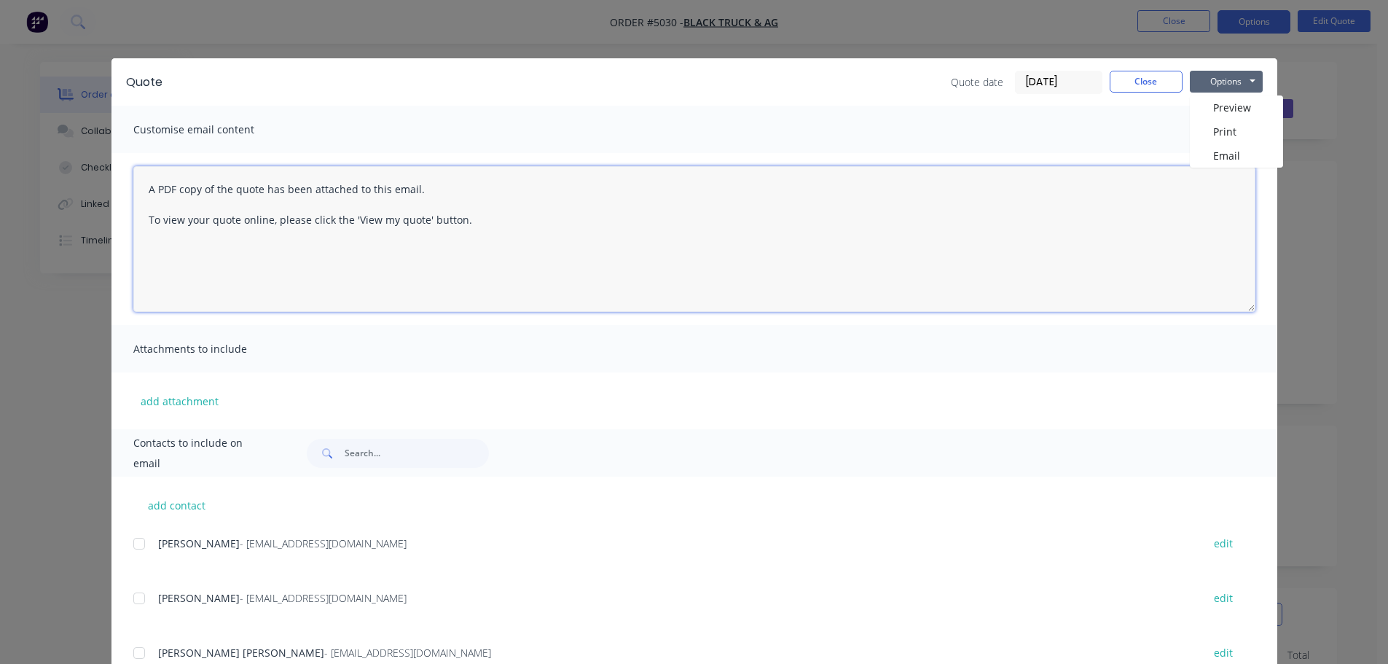
click at [1022, 189] on textarea "A PDF copy of the quote has been attached to this email. To view your quote onl…" at bounding box center [694, 239] width 1122 height 146
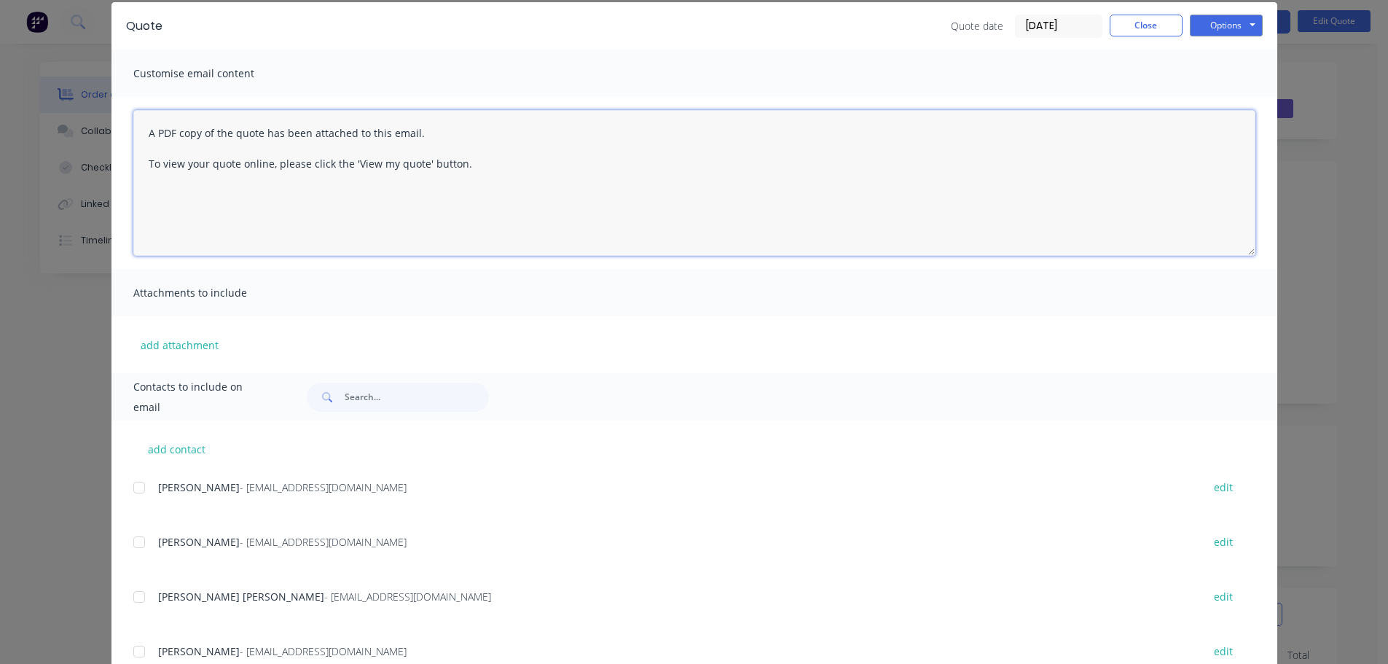
scroll to position [109, 0]
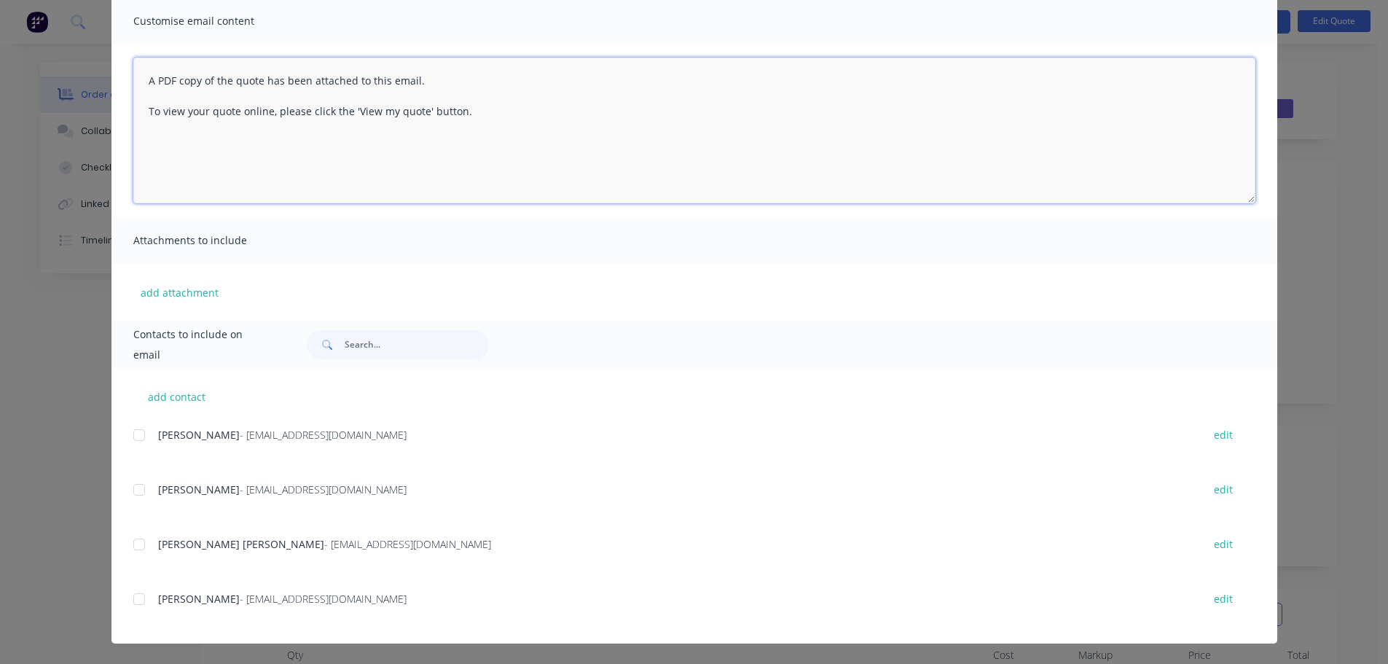
click at [137, 599] on div at bounding box center [139, 598] width 29 height 29
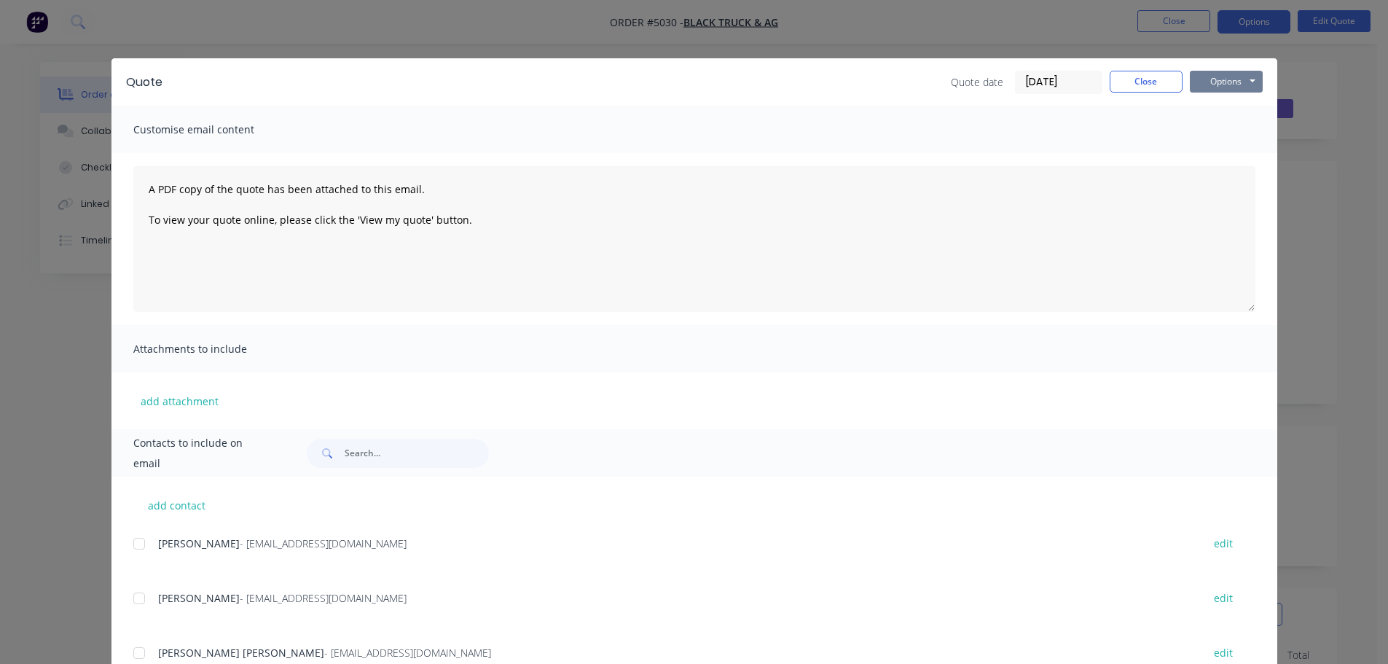
click at [1236, 82] on button "Options" at bounding box center [1226, 82] width 73 height 22
click at [1223, 154] on button "Email" at bounding box center [1236, 156] width 93 height 24
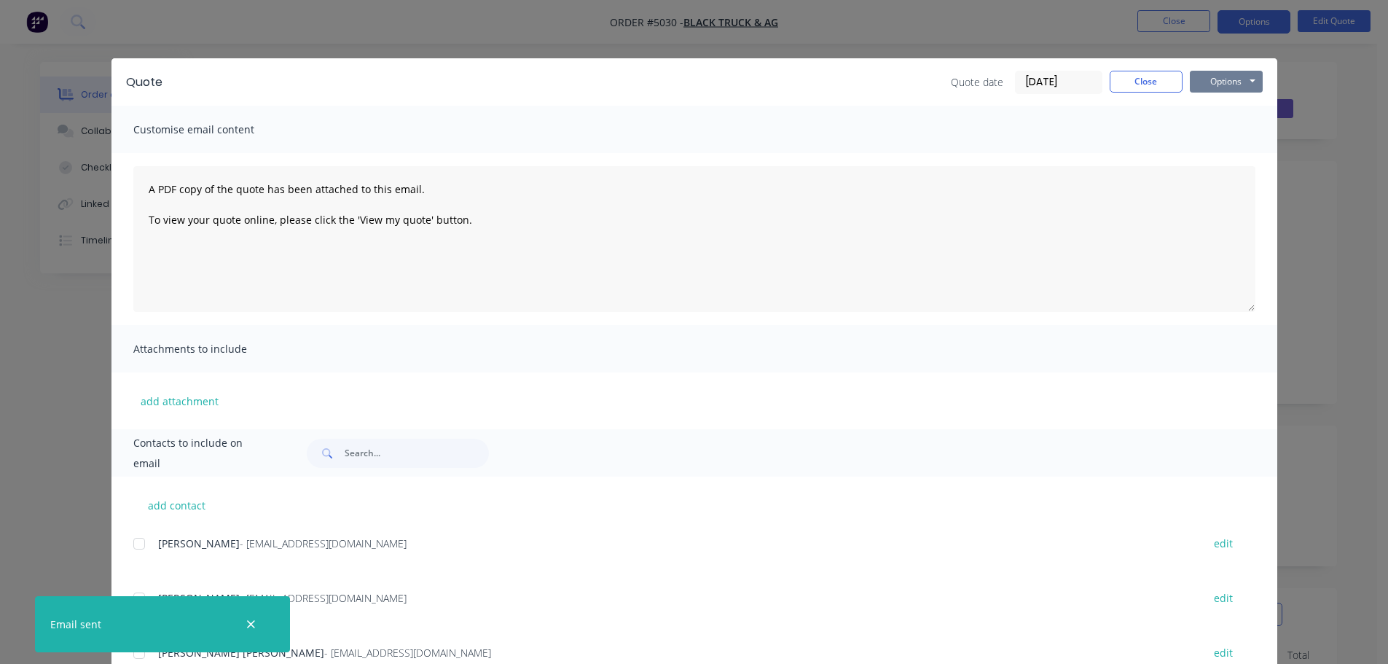
click at [1234, 82] on button "Options" at bounding box center [1226, 82] width 73 height 22
click at [1207, 130] on button "Print" at bounding box center [1236, 132] width 93 height 24
click at [1204, 85] on button "Options" at bounding box center [1226, 82] width 73 height 22
click at [1208, 127] on button "Print" at bounding box center [1236, 132] width 93 height 24
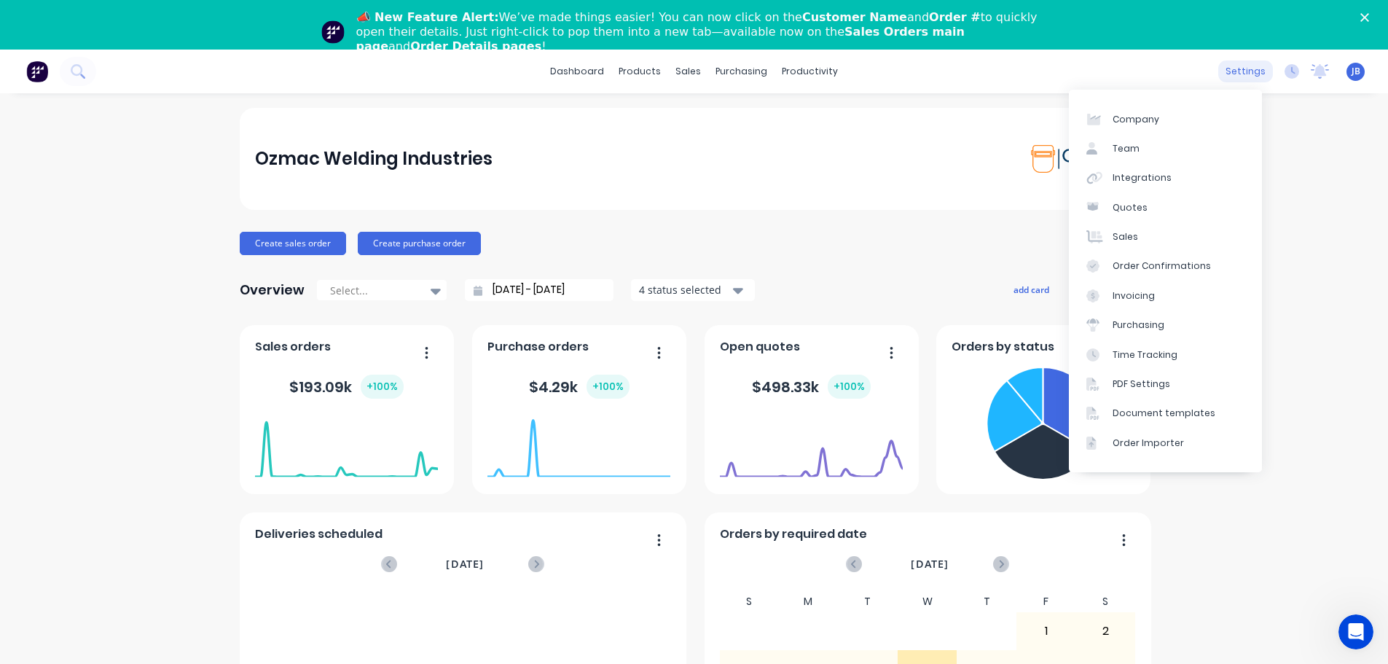
click at [1238, 73] on div "settings" at bounding box center [1245, 71] width 55 height 22
click at [1145, 176] on div "Integrations" at bounding box center [1142, 177] width 59 height 13
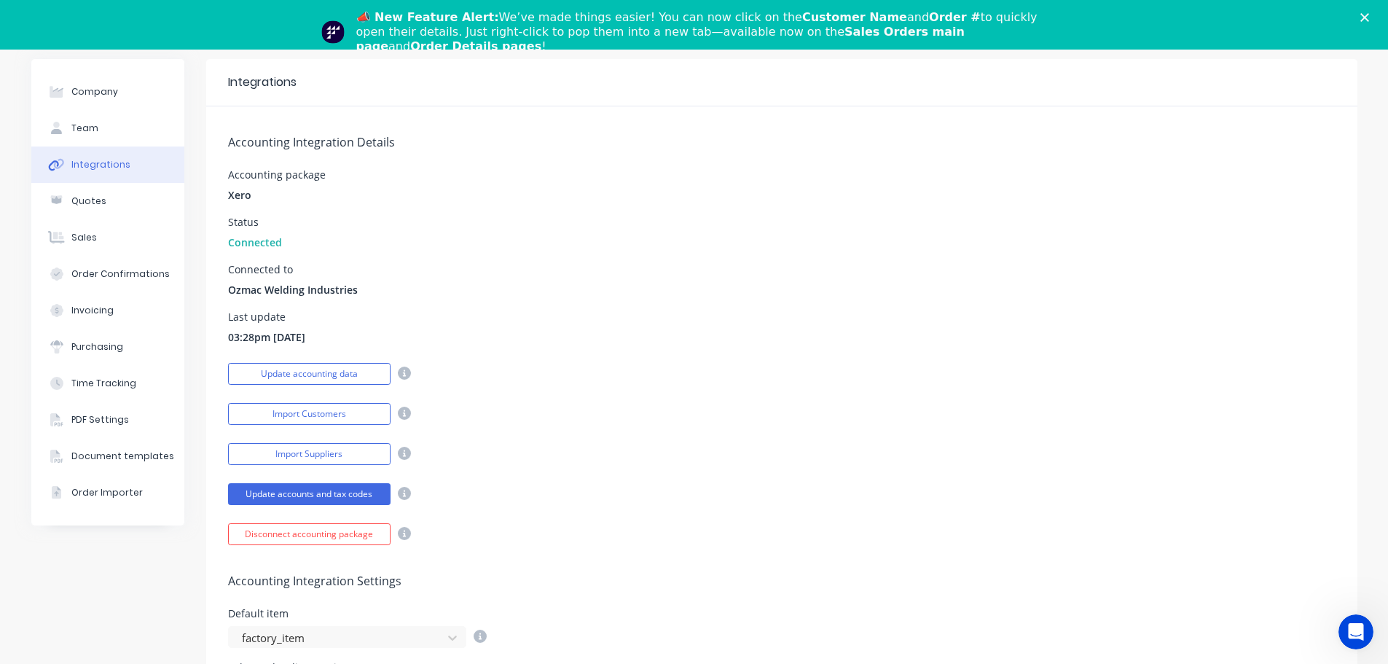
scroll to position [146, 0]
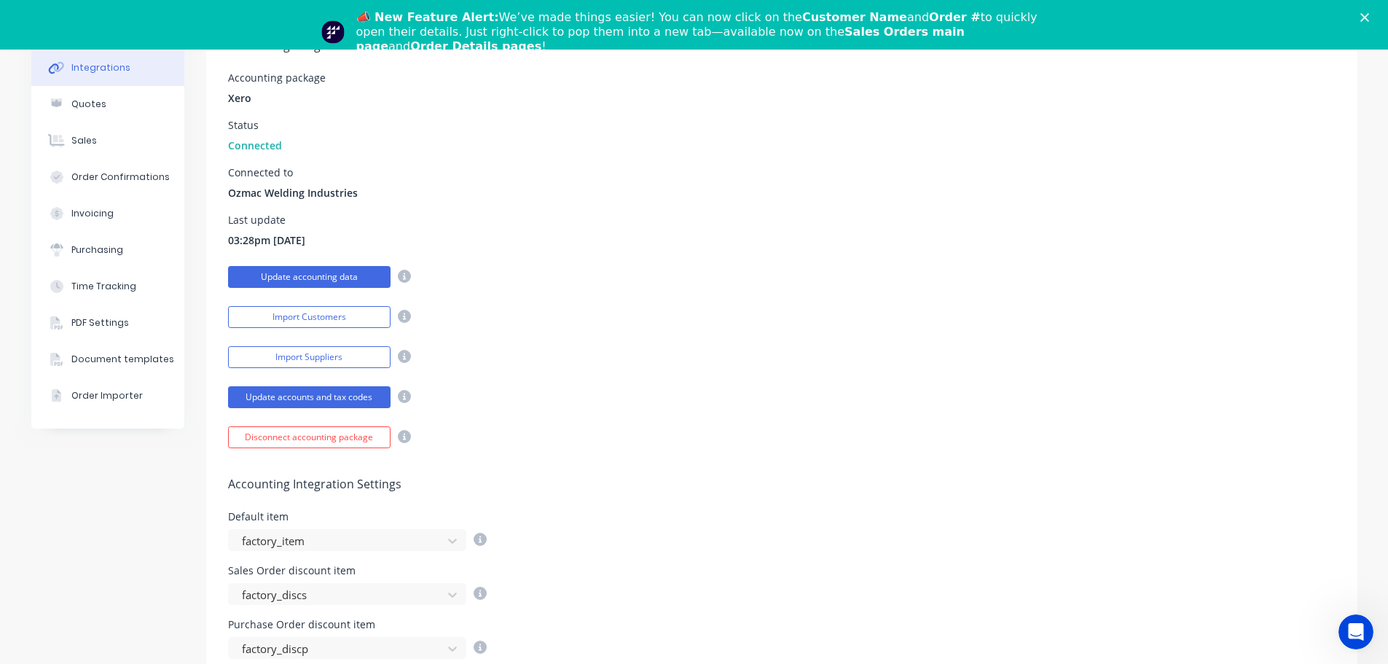
click at [311, 280] on button "Update accounting data" at bounding box center [309, 277] width 162 height 22
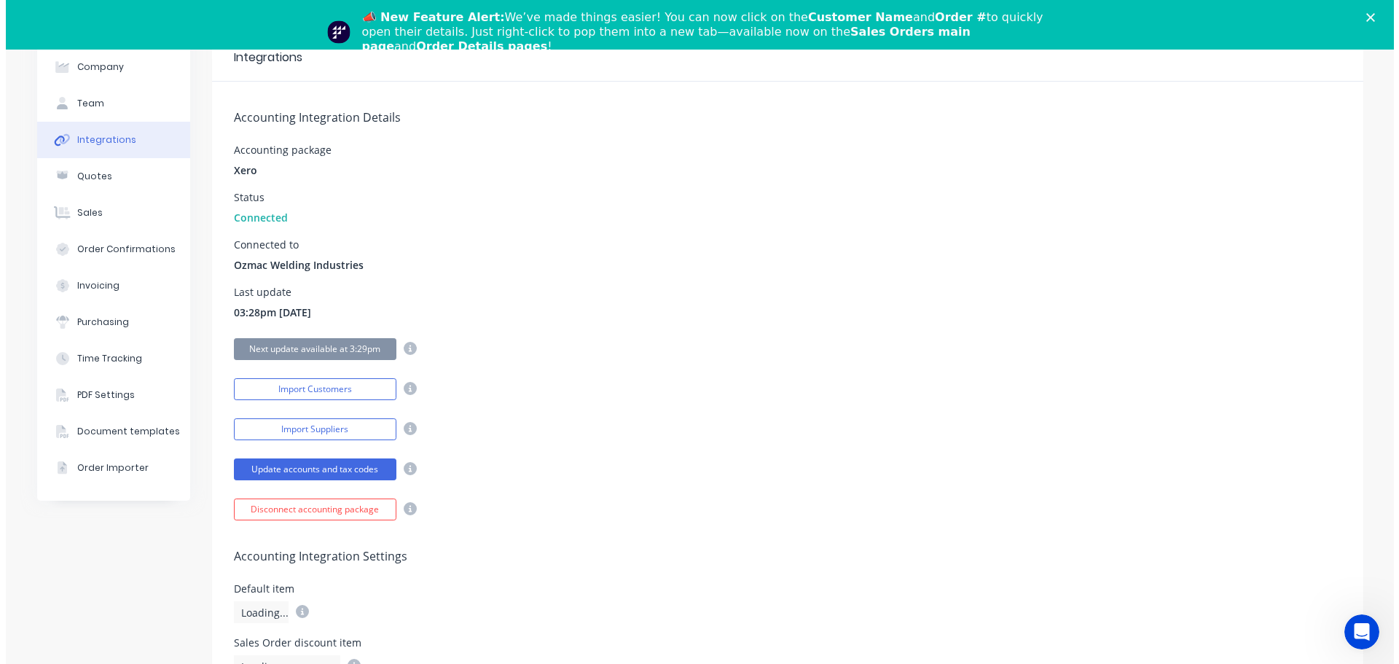
scroll to position [73, 0]
click at [1369, 14] on icon "Close" at bounding box center [1364, 17] width 9 height 9
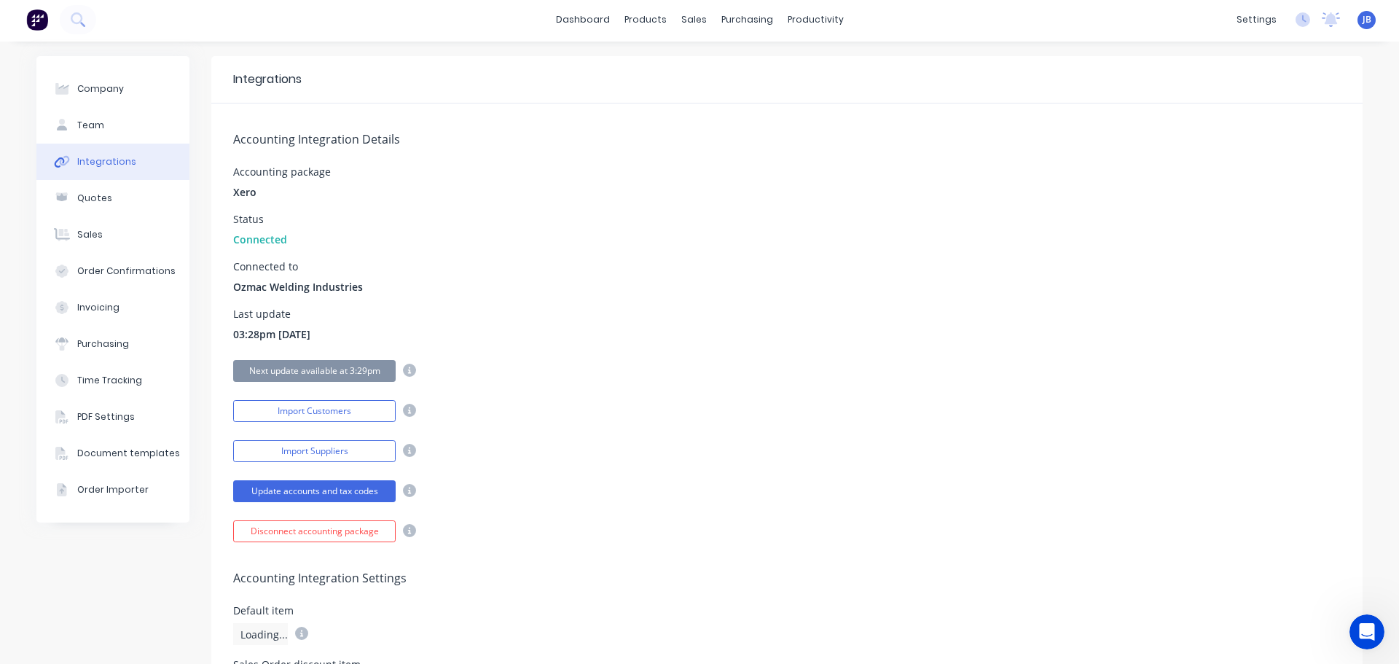
scroll to position [0, 0]
click at [403, 192] on div "Accounting package Xero" at bounding box center [787, 185] width 1108 height 33
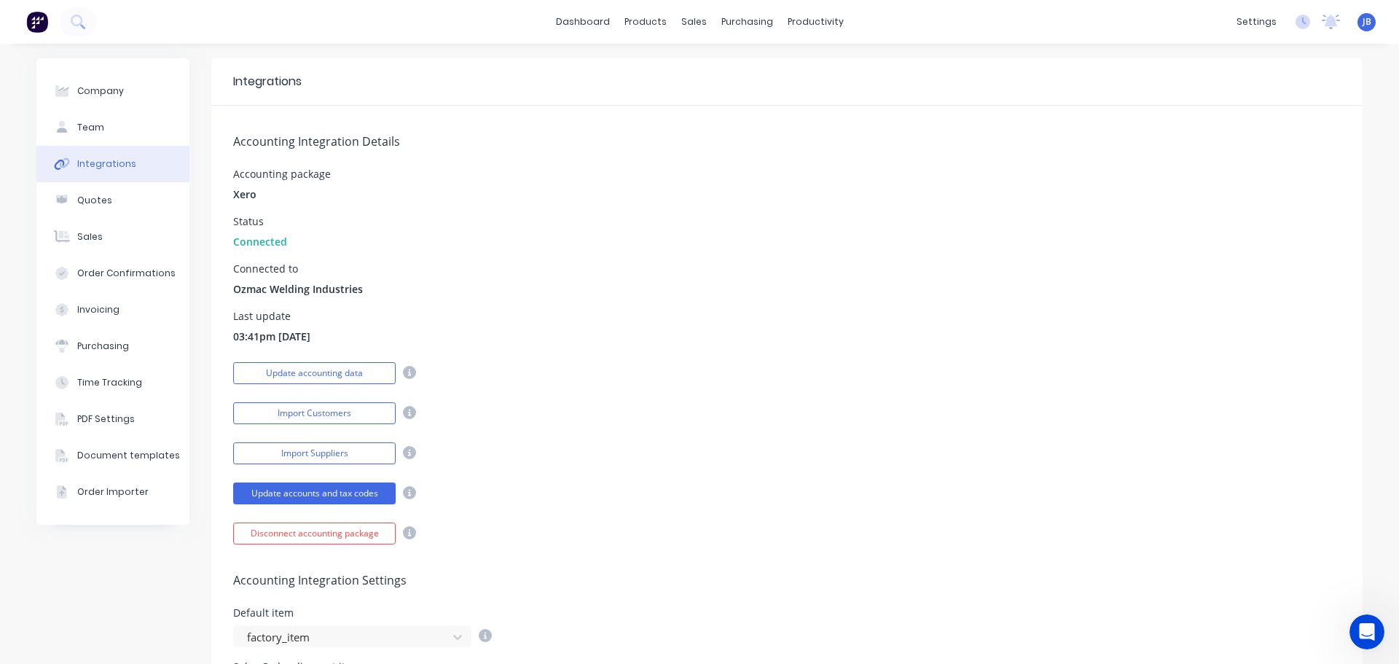
click at [34, 21] on img at bounding box center [37, 22] width 22 height 22
